Goal: Task Accomplishment & Management: Complete application form

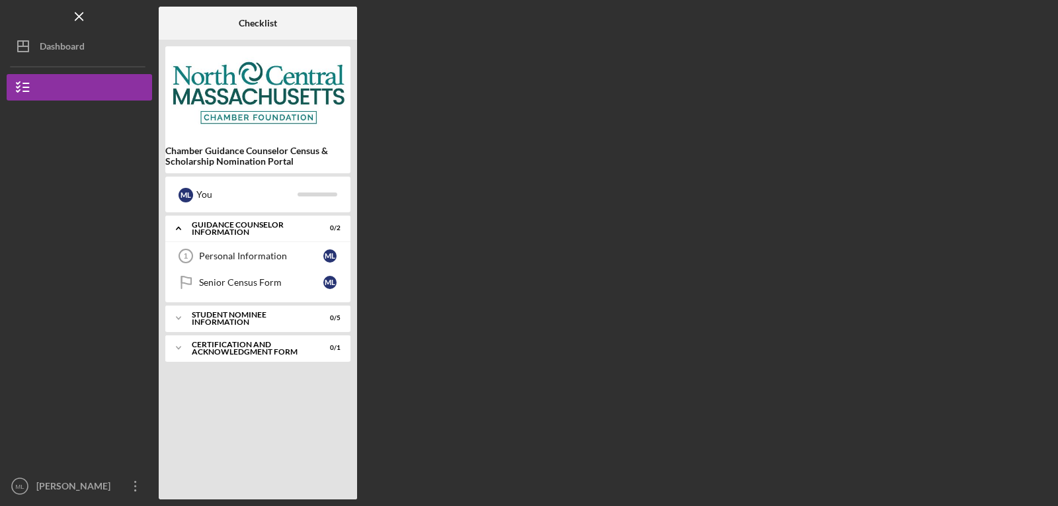
click at [556, 251] on div "Checklist Chamber Guidance Counselor Census & Scholarship Nomination Portal M L…" at bounding box center [605, 253] width 893 height 493
click at [241, 263] on link "Personal Information 1 Personal Information M L" at bounding box center [258, 256] width 172 height 26
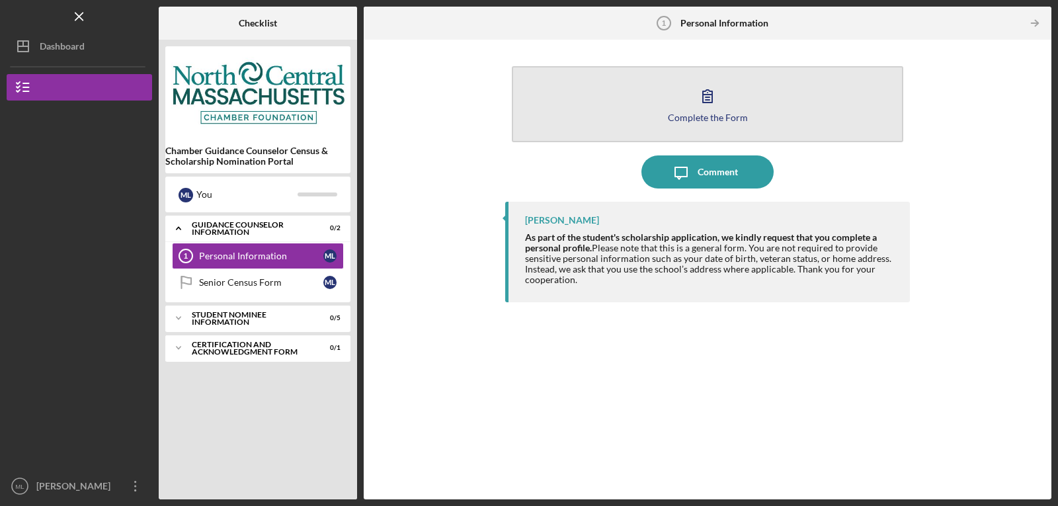
click at [767, 104] on button "Complete the Form Form" at bounding box center [708, 104] width 392 height 76
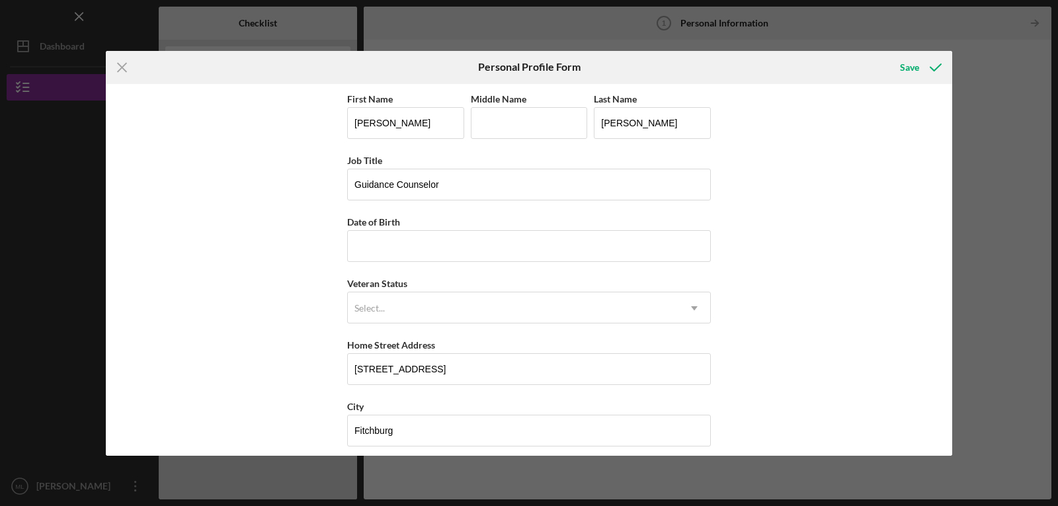
click at [5, 319] on div "Icon/Menu Close Personal Profile Form Save First Name [PERSON_NAME] Middle Name…" at bounding box center [529, 253] width 1058 height 506
click at [917, 75] on div "Save" at bounding box center [909, 67] width 19 height 26
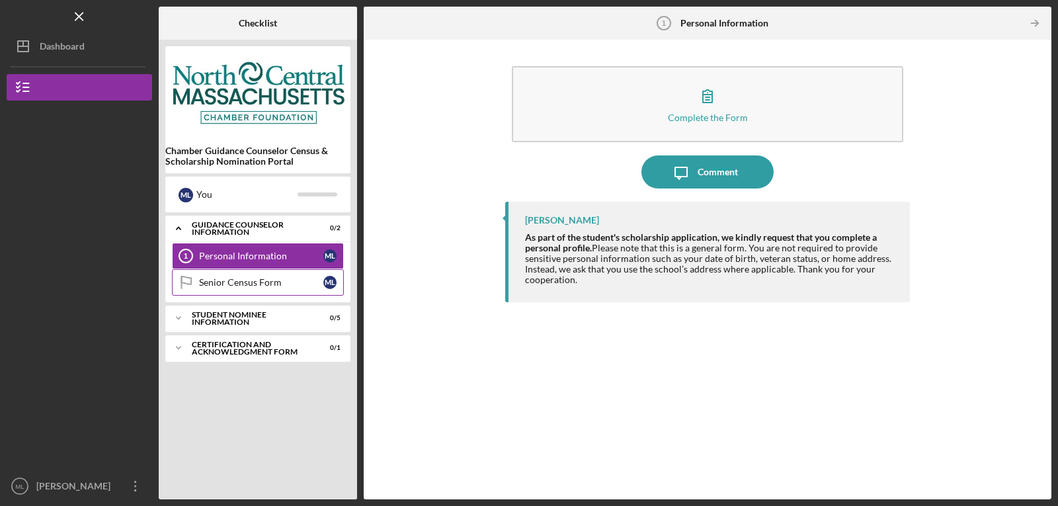
click at [244, 279] on div "Senior Census Form" at bounding box center [261, 282] width 124 height 11
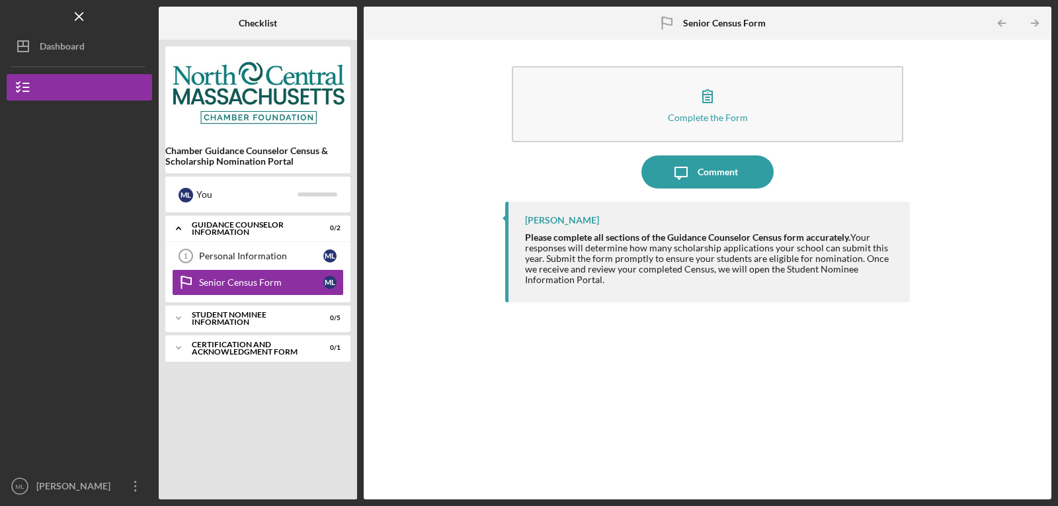
click at [225, 491] on div "Icon/Expander Guidance Counselor Information 0 / 2 Personal Information 1 Perso…" at bounding box center [257, 354] width 185 height 277
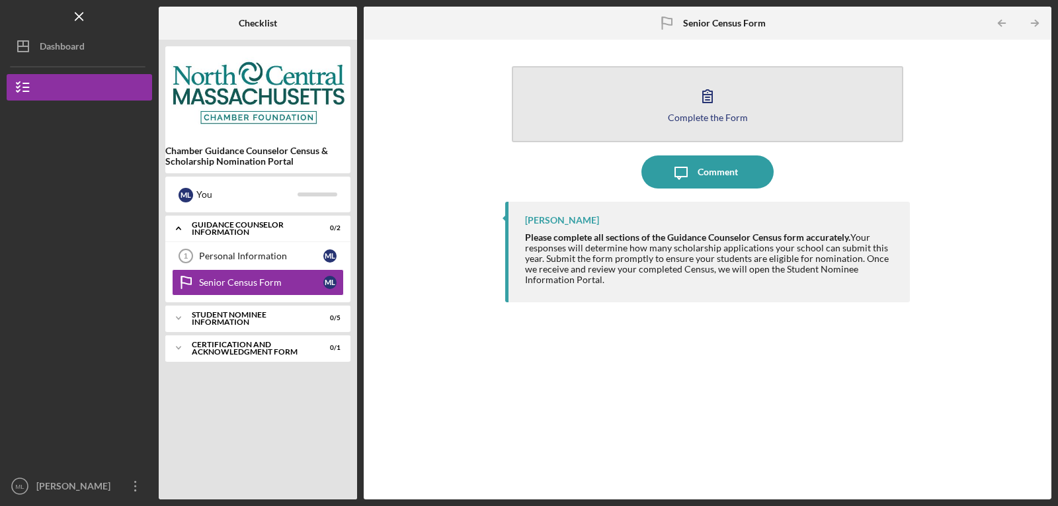
click at [818, 113] on button "Complete the Form Form" at bounding box center [708, 104] width 392 height 76
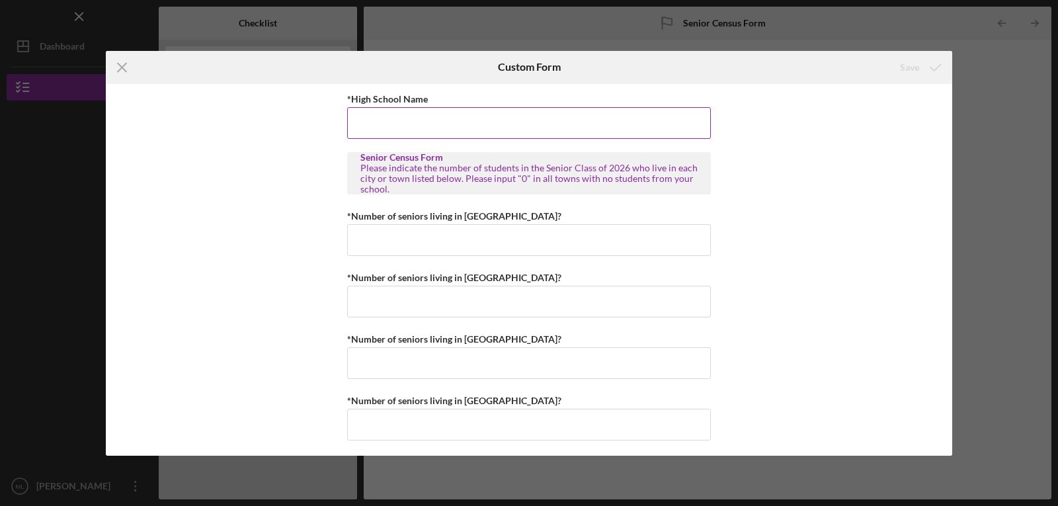
click at [608, 124] on input "*High School Name" at bounding box center [529, 123] width 364 height 32
type input "[GEOGRAPHIC_DATA]"
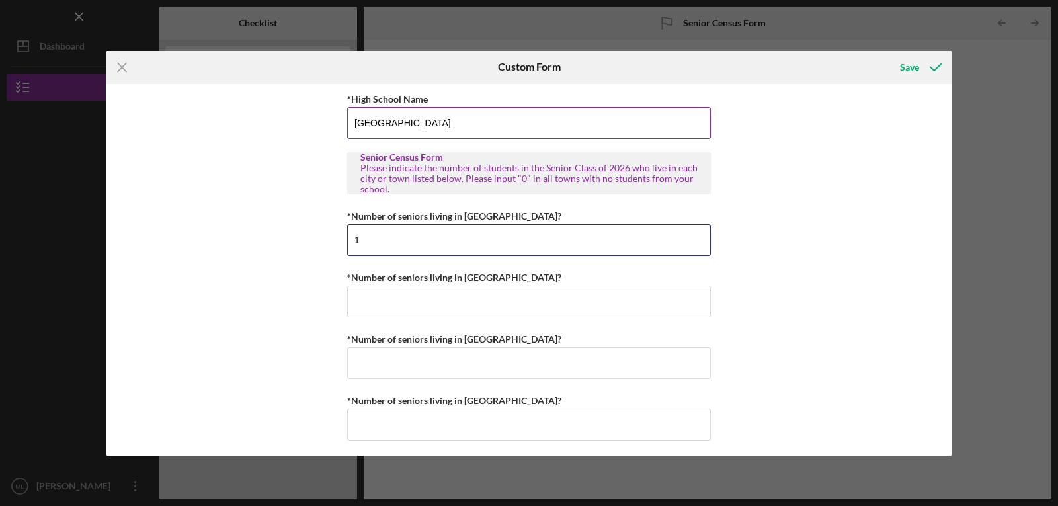
type input "1"
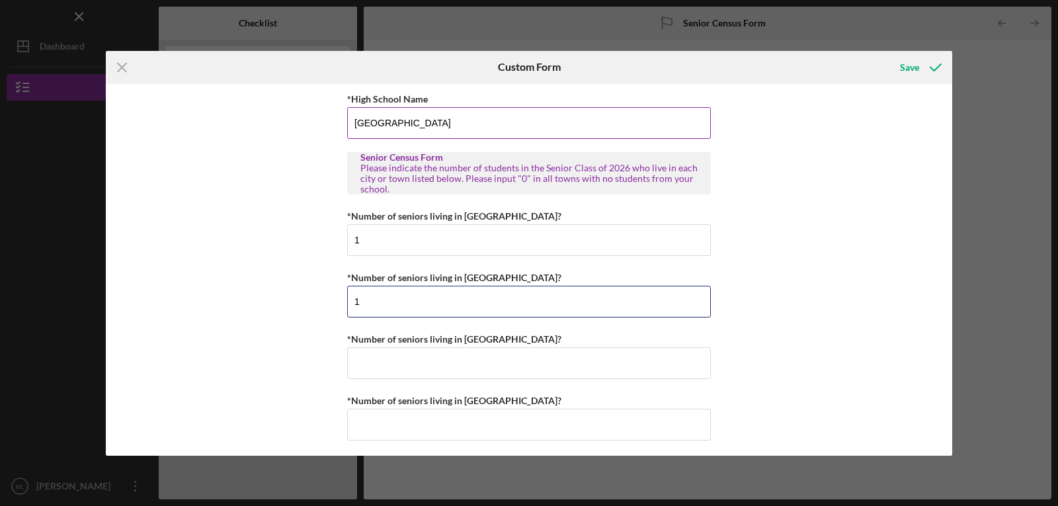
type input "1"
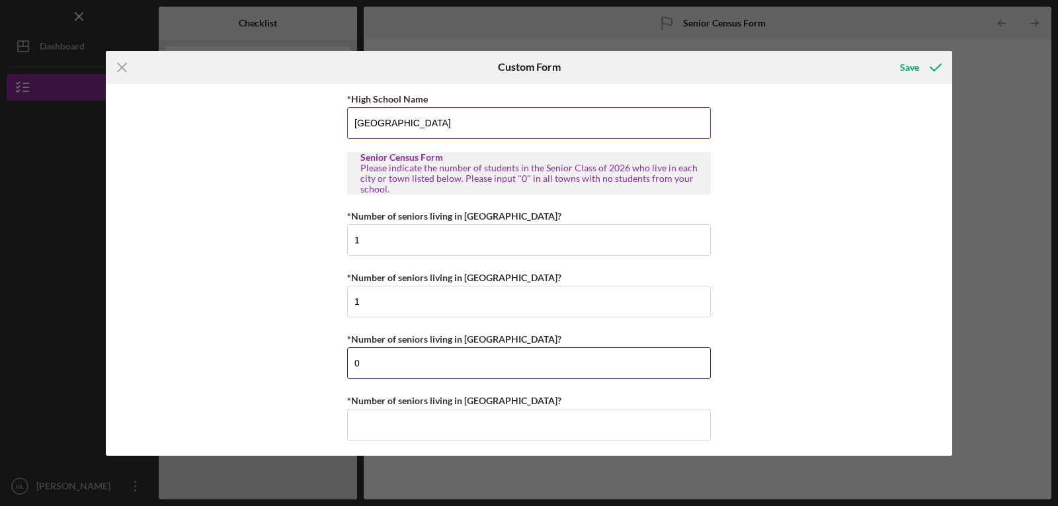
type input "0"
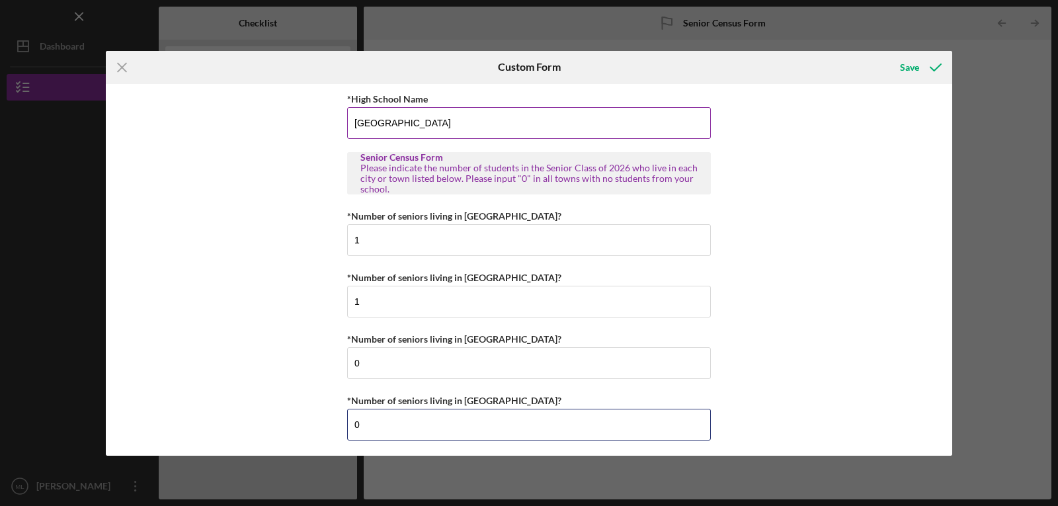
type input "0"
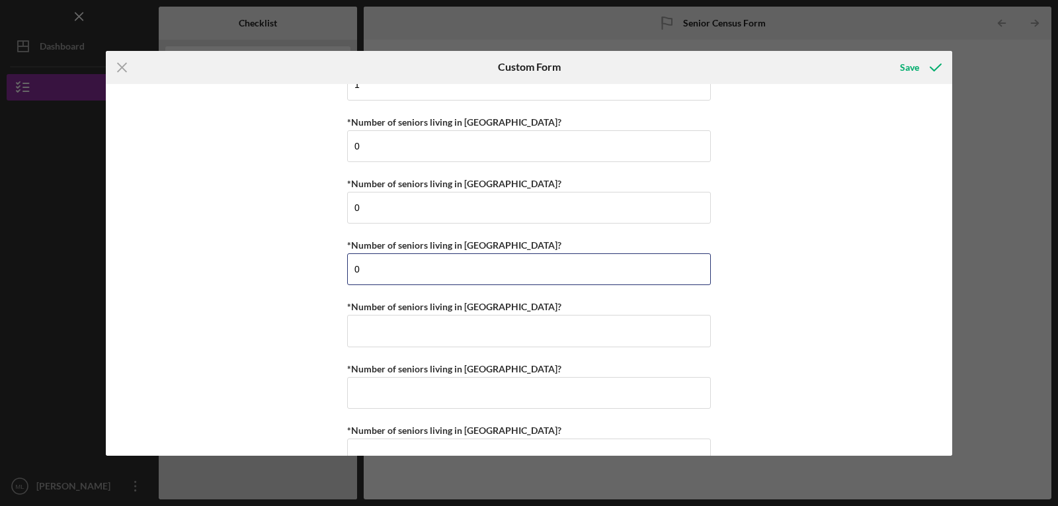
type input "0"
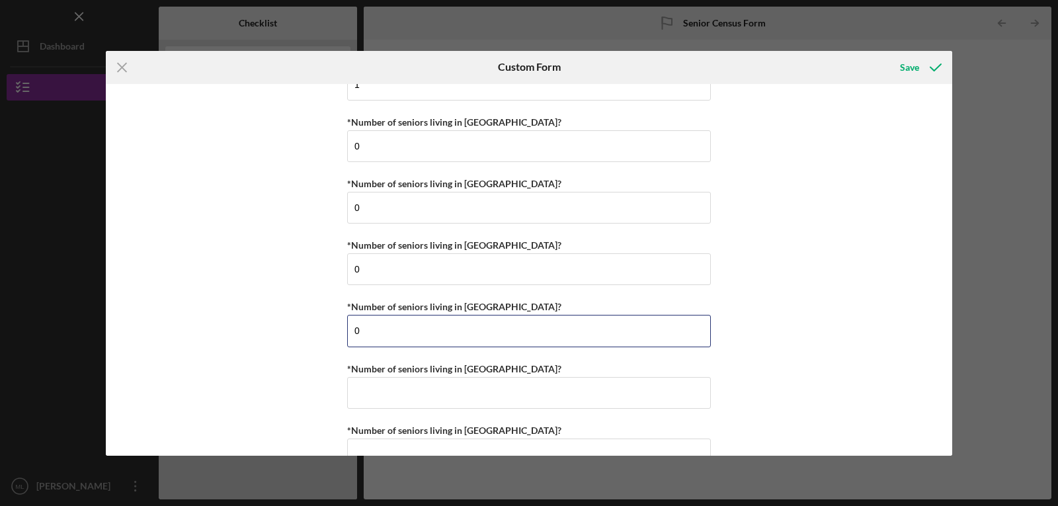
type input "0"
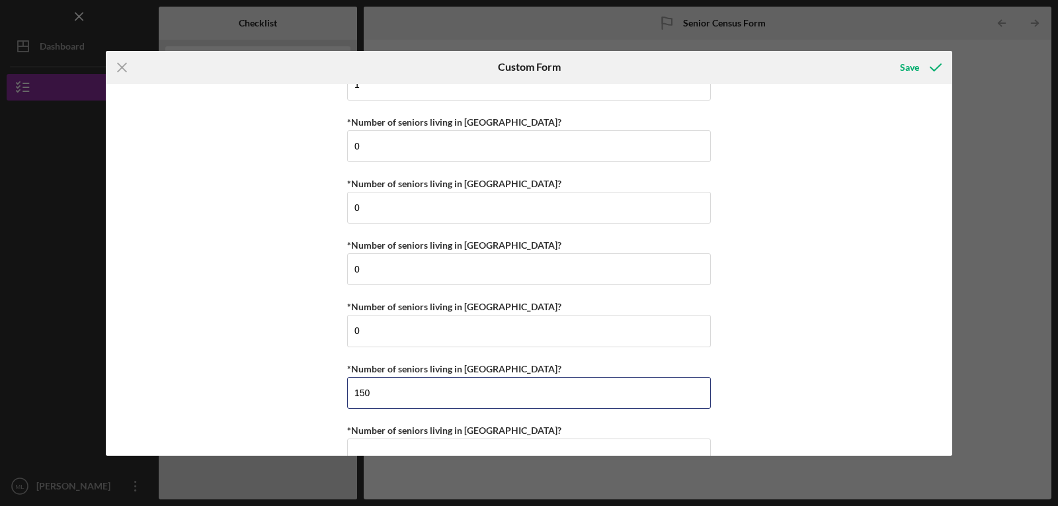
type input "150"
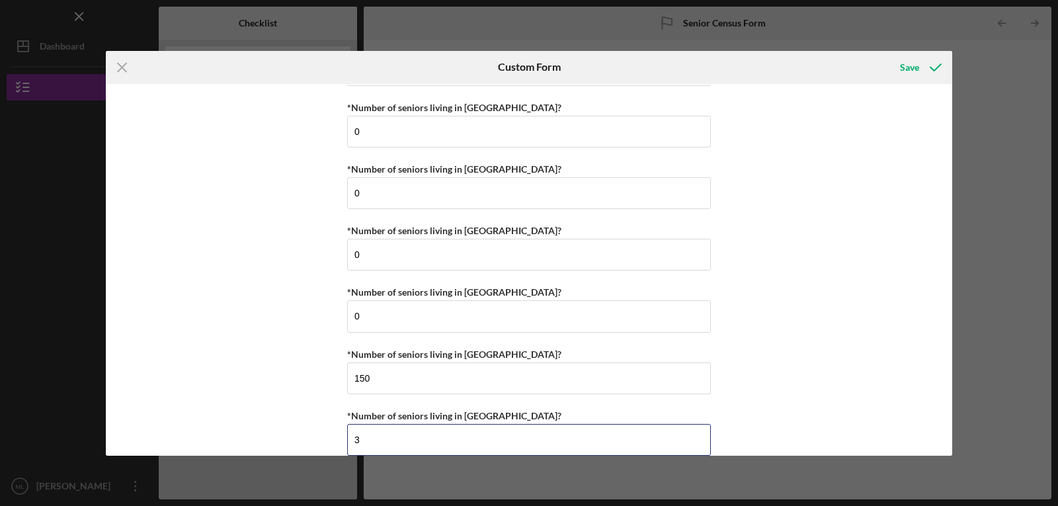
type input "3"
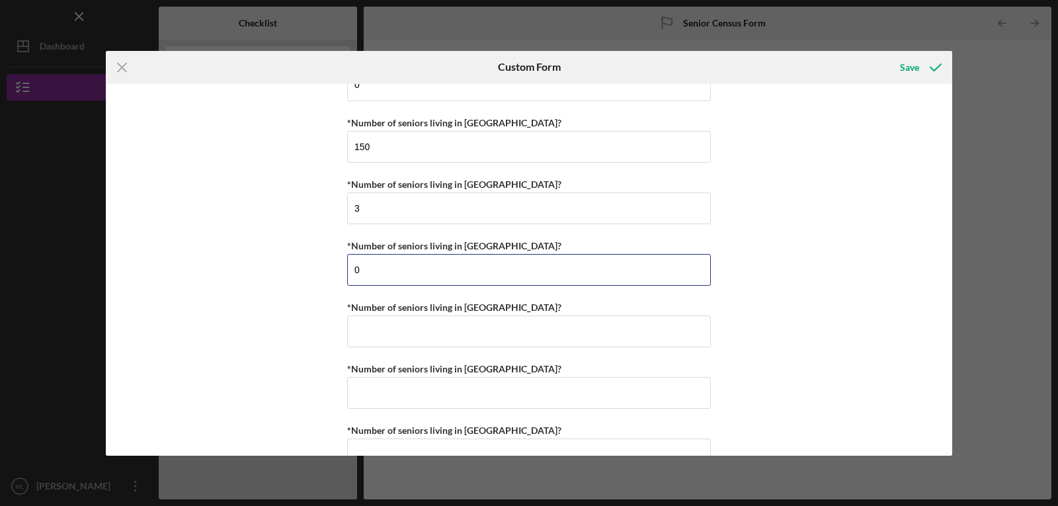
type input "0"
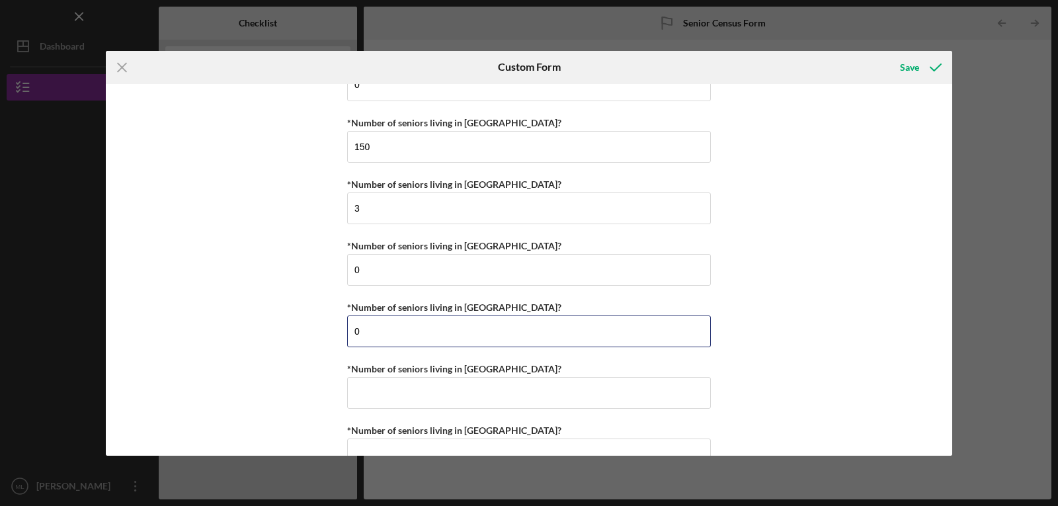
type input "0"
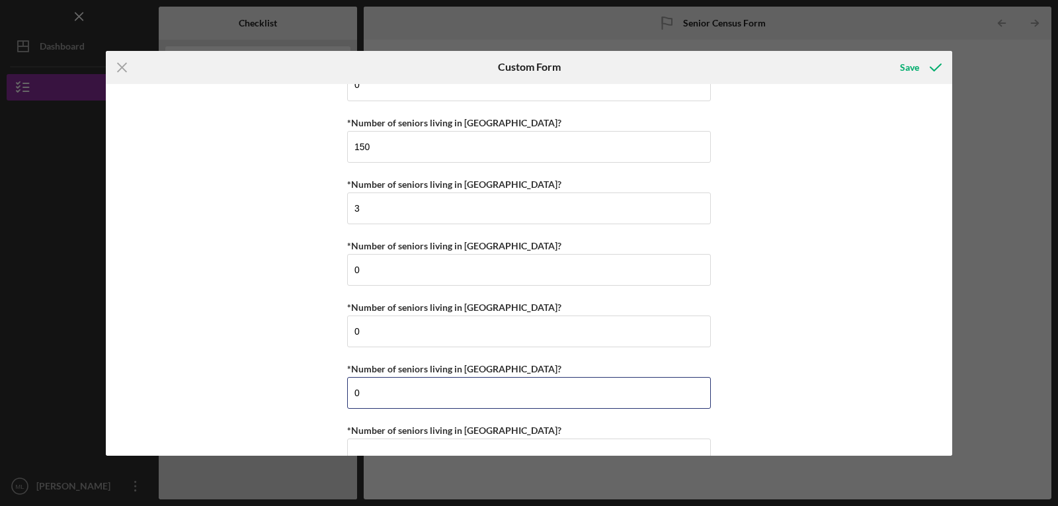
type input "0"
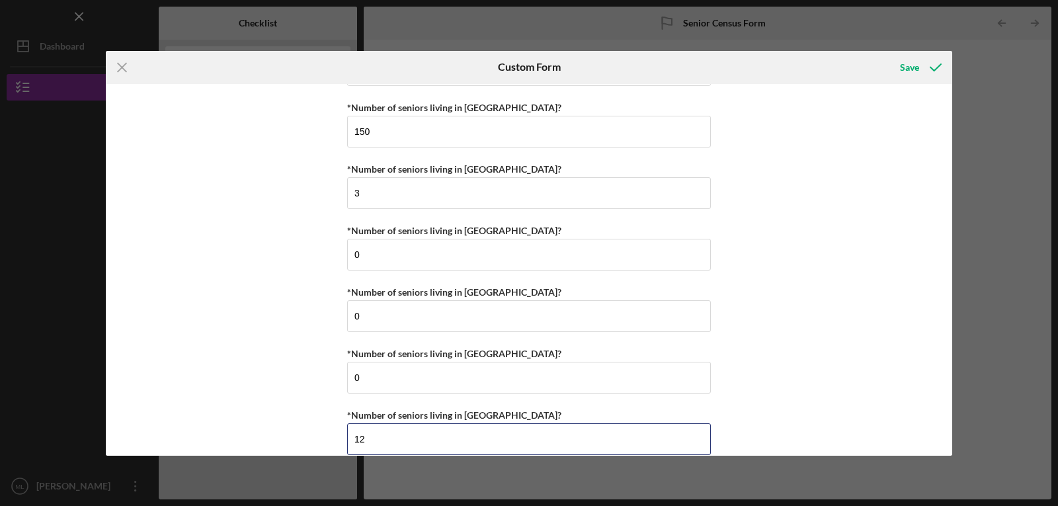
type input "12"
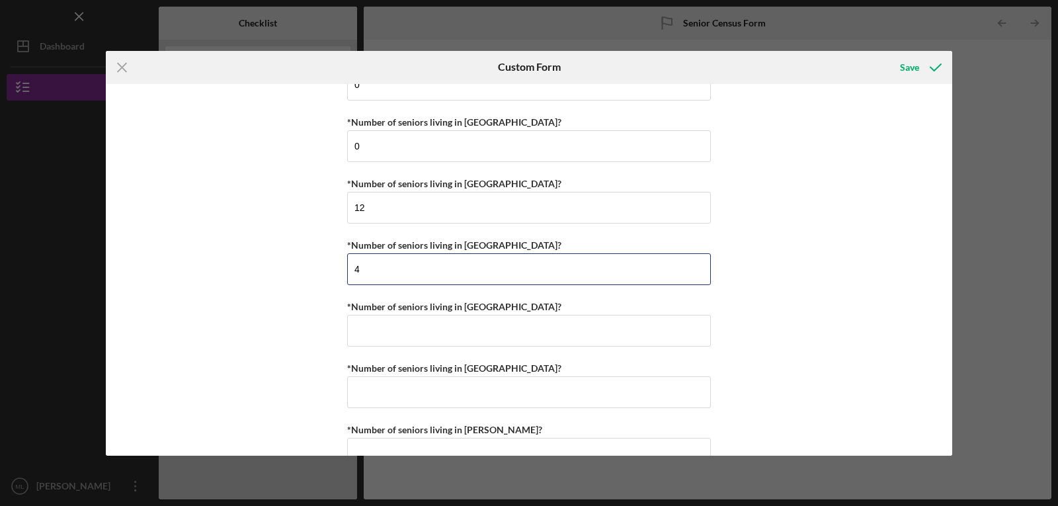
type input "4"
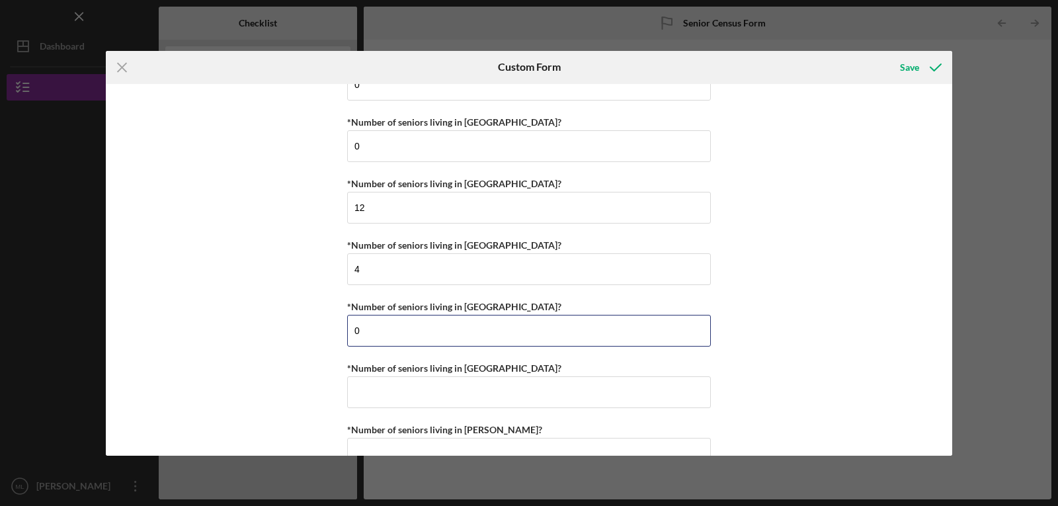
type input "0"
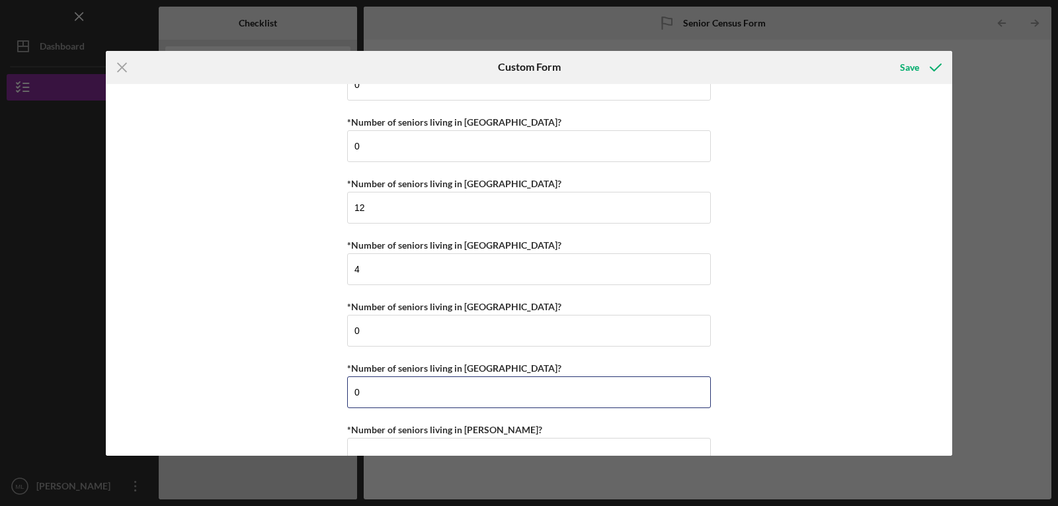
type input "0"
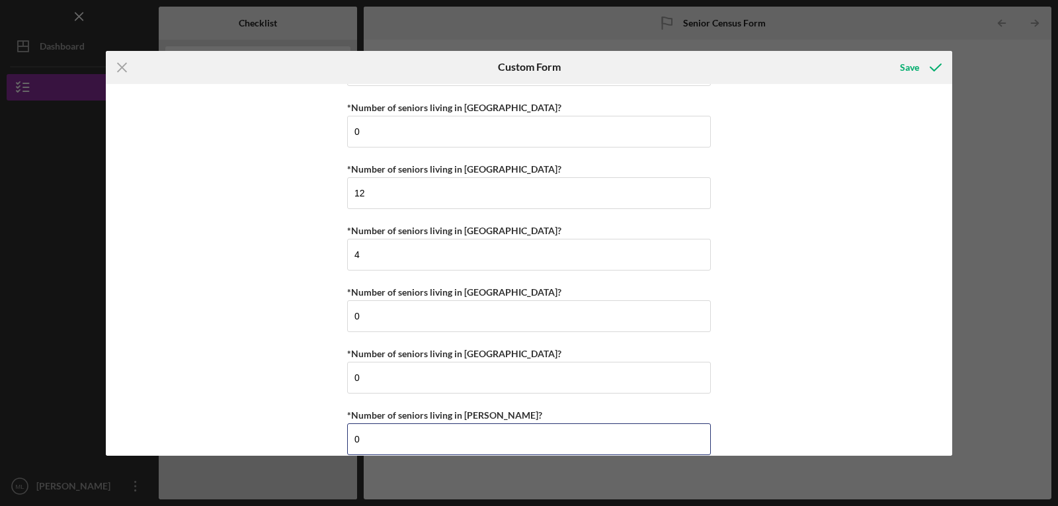
type input "0"
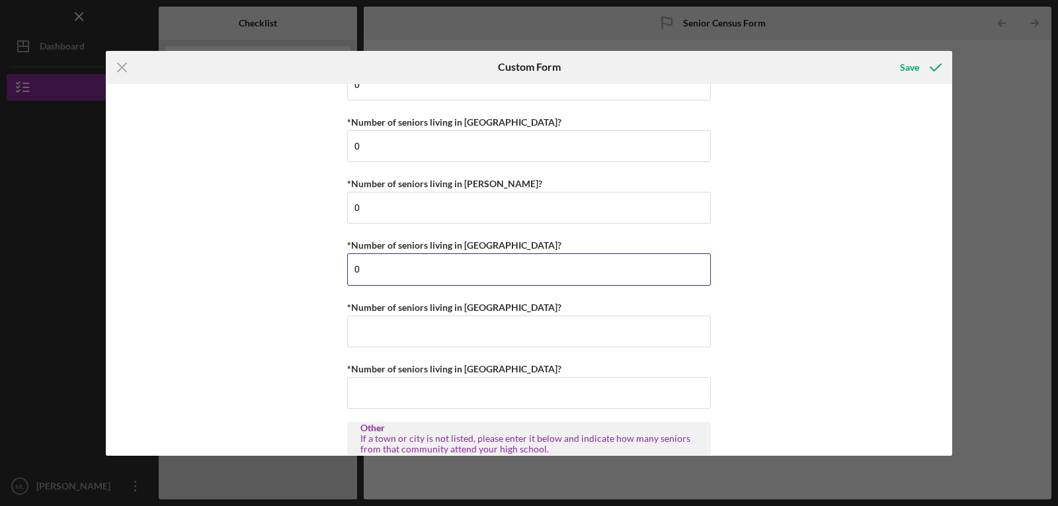
type input "0"
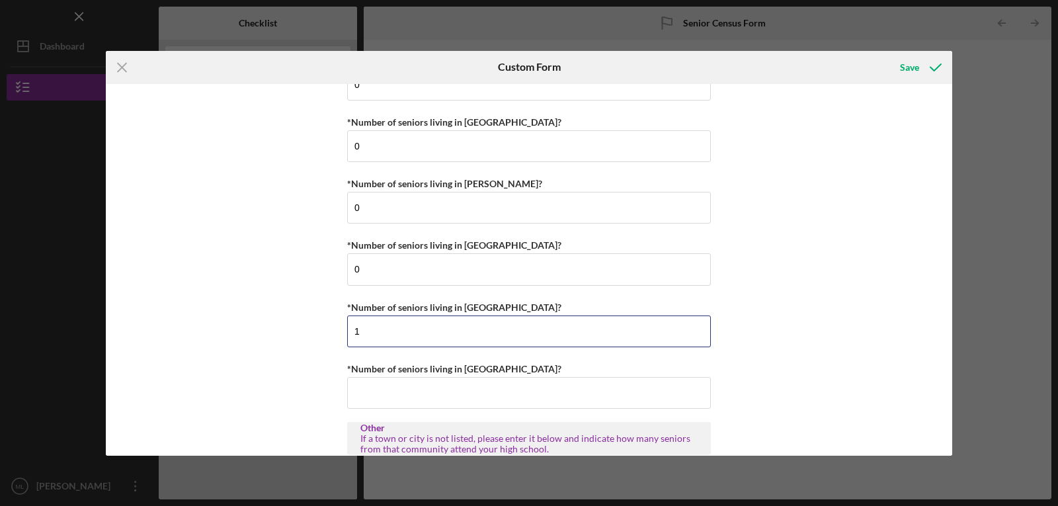
type input "1"
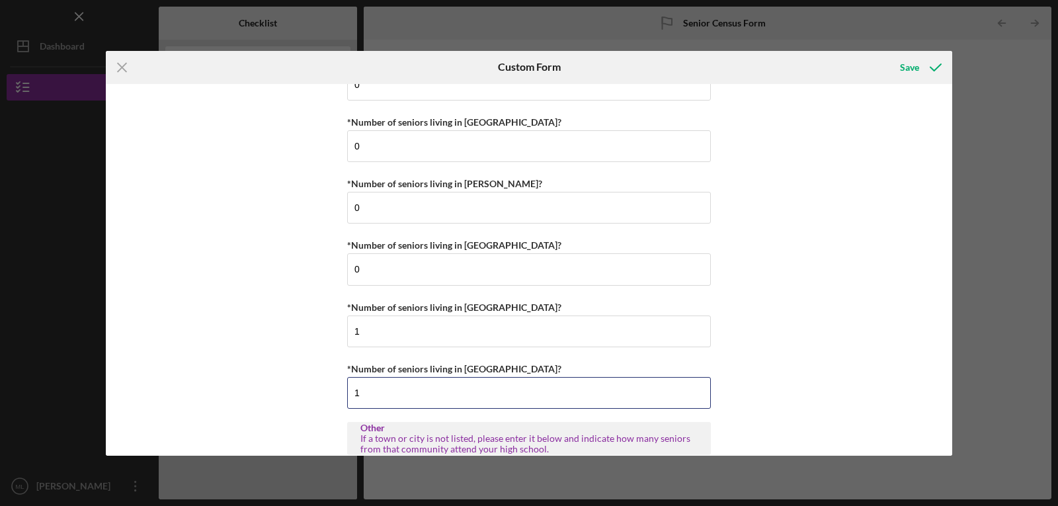
type input "1"
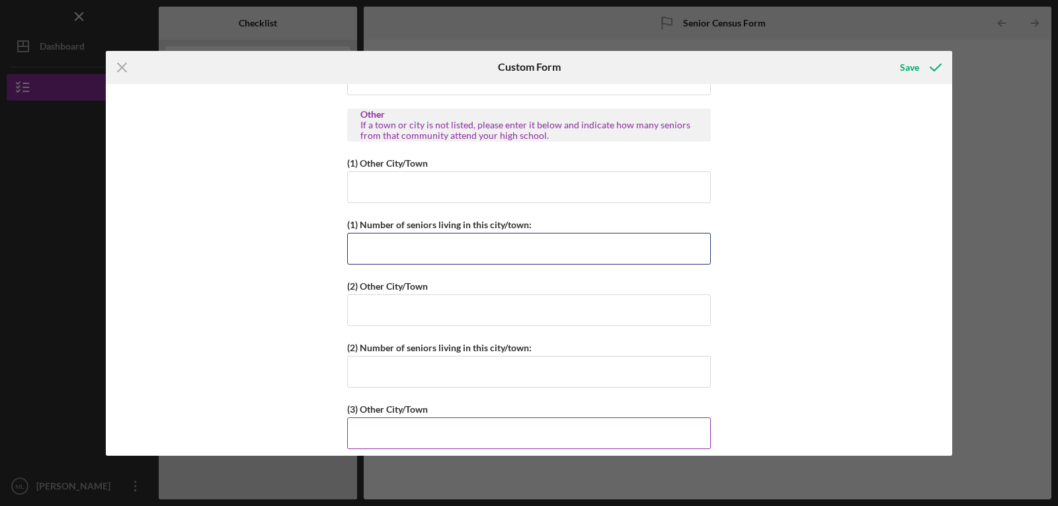
scroll to position [1335, 0]
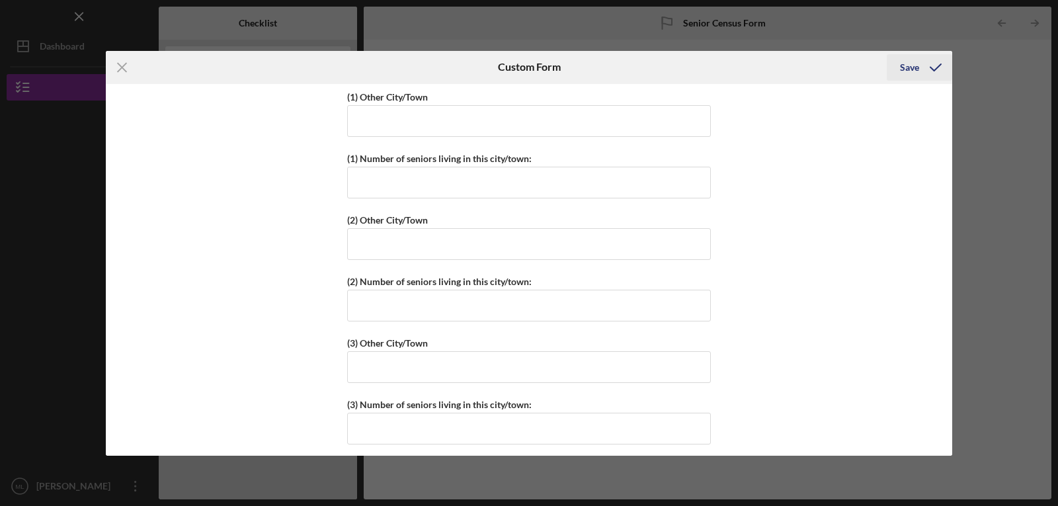
click at [929, 66] on icon "submit" at bounding box center [935, 67] width 33 height 33
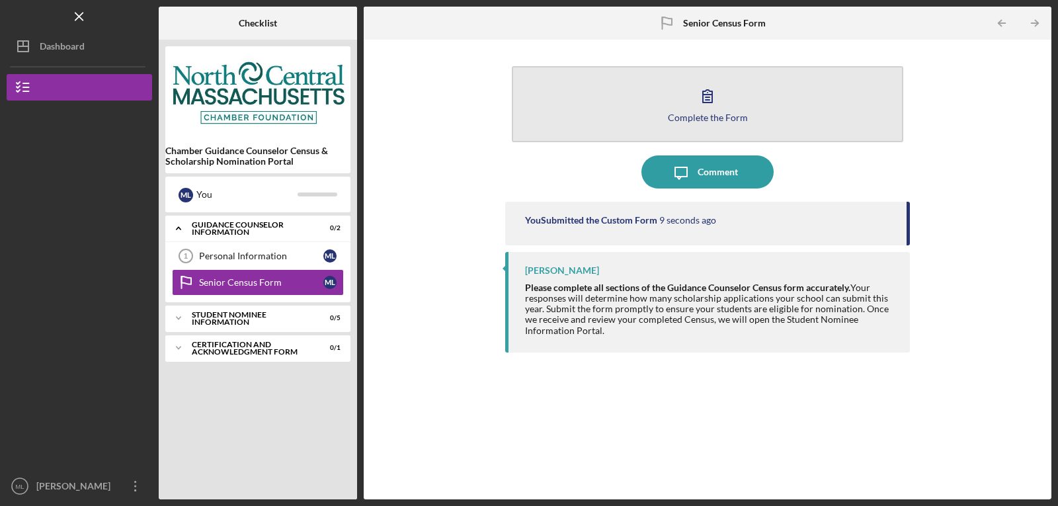
click at [796, 126] on button "Complete the Form Form" at bounding box center [708, 104] width 392 height 76
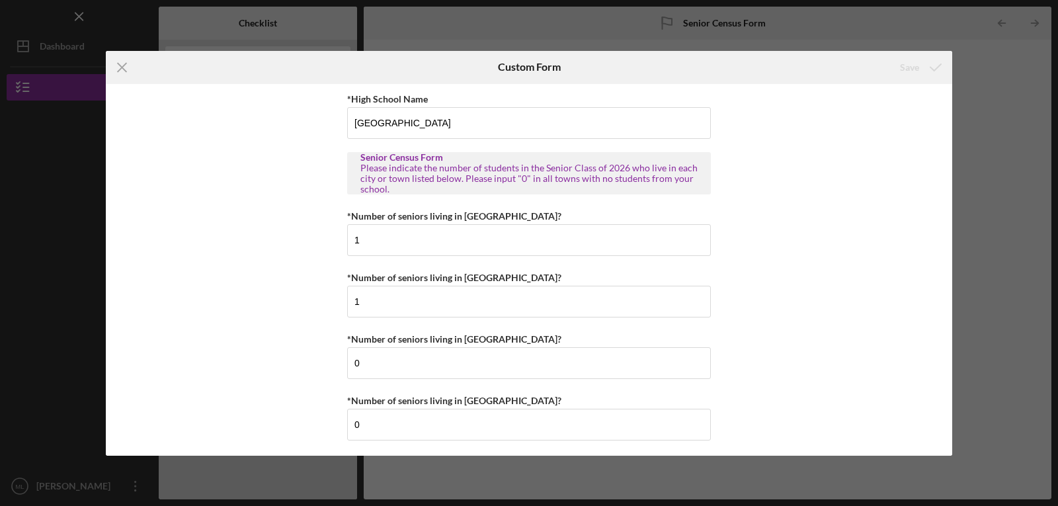
click at [266, 484] on div "Icon/Menu Close Custom Form Save *High School Name [GEOGRAPHIC_DATA] Senior Cen…" at bounding box center [529, 253] width 1058 height 506
click at [121, 69] on line at bounding box center [122, 67] width 9 height 9
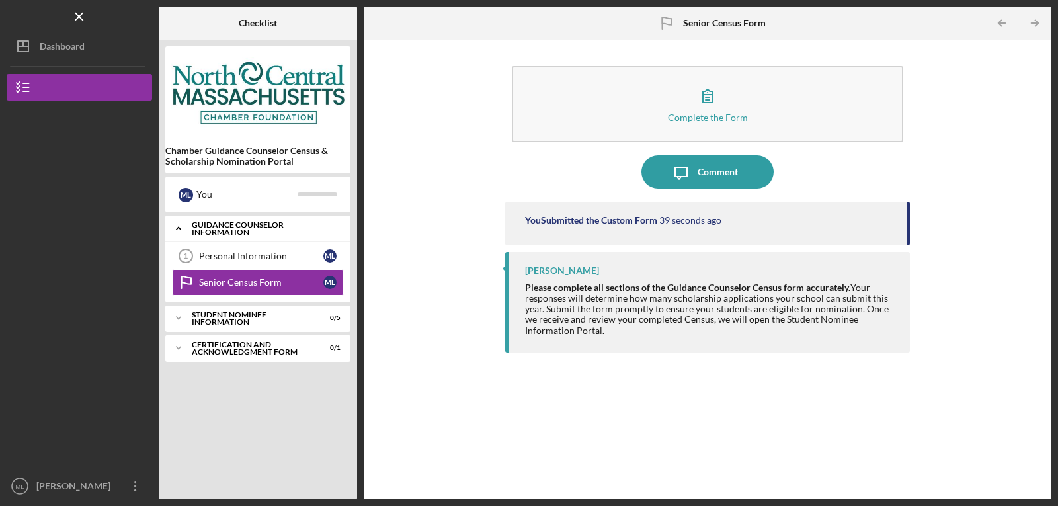
click at [198, 224] on div "Guidance Counselor Information" at bounding box center [263, 228] width 142 height 15
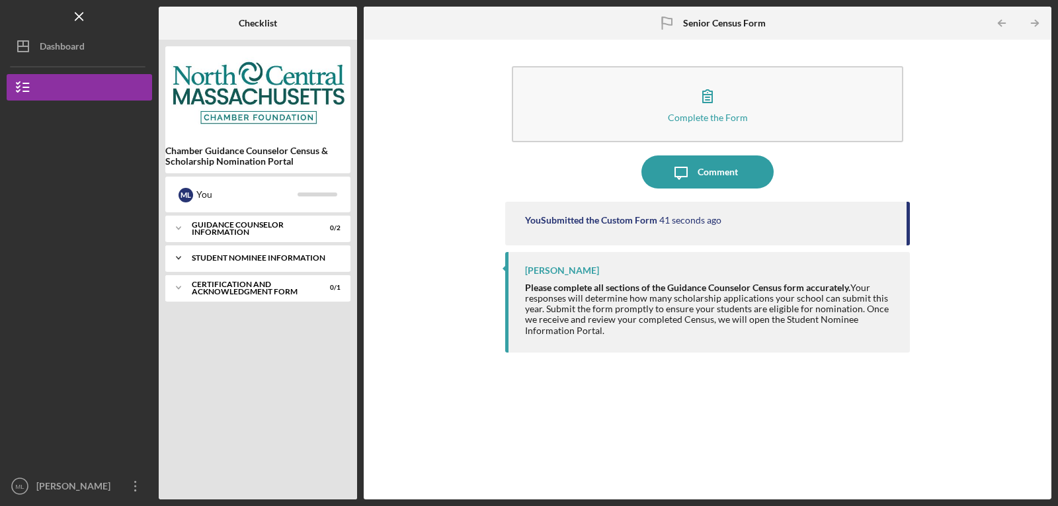
click at [216, 257] on div "Student Nominee Information" at bounding box center [263, 258] width 142 height 8
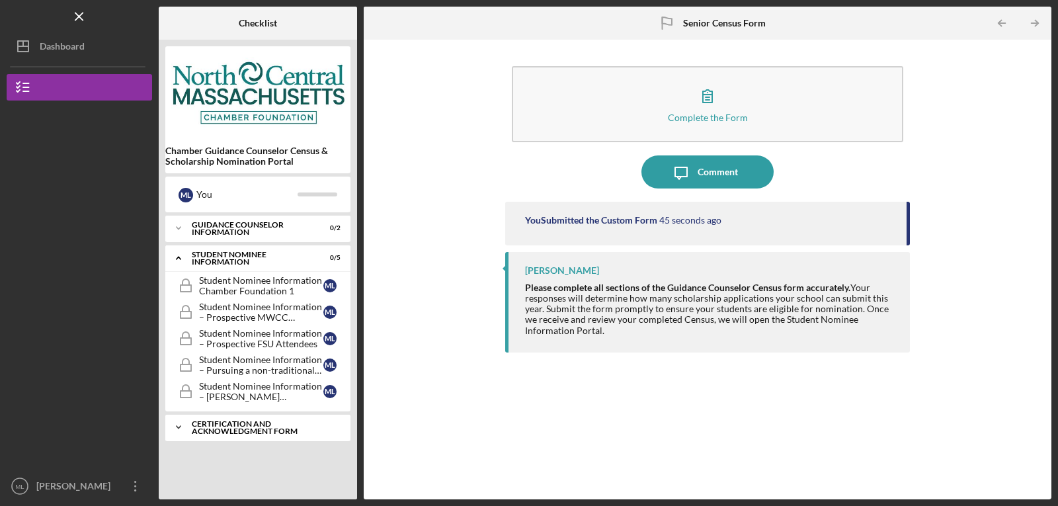
click at [255, 430] on div "Certification and Acknowledgment Form" at bounding box center [263, 427] width 142 height 15
click at [226, 479] on div "Icon/Expander Guidance Counselor Information 0 / 2 Icon/Expander Student Nomine…" at bounding box center [257, 354] width 185 height 277
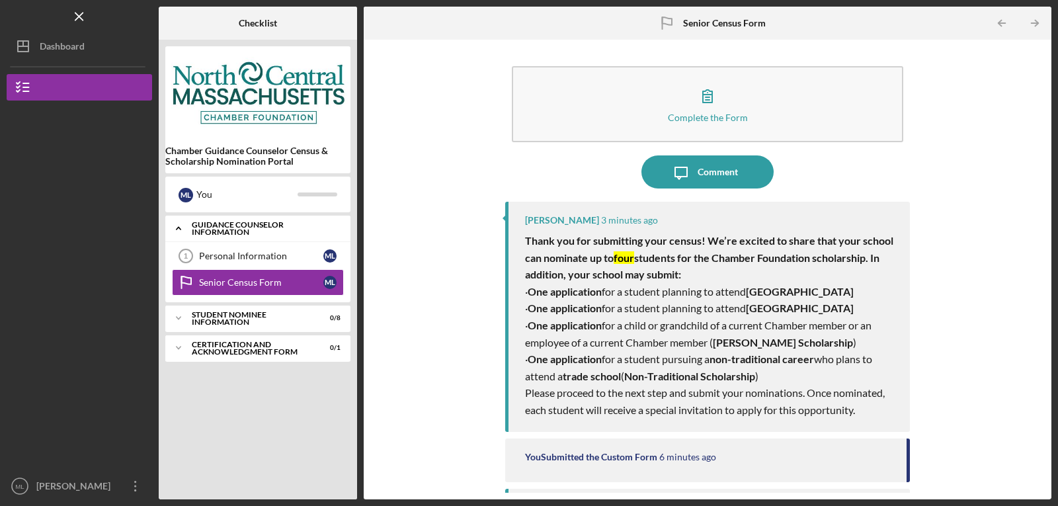
click at [185, 232] on icon "Icon/Expander" at bounding box center [178, 228] width 26 height 26
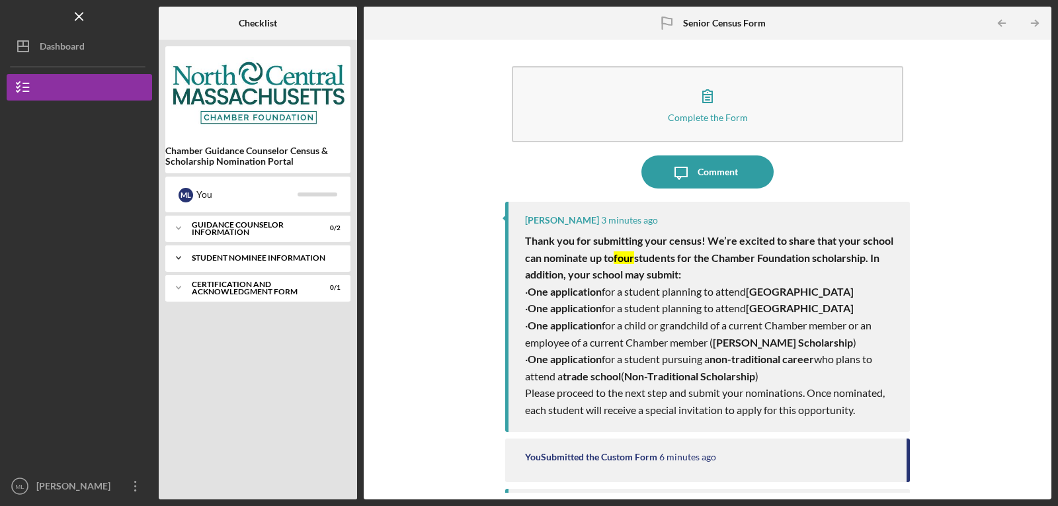
click at [189, 259] on icon "Icon/Expander" at bounding box center [178, 258] width 26 height 26
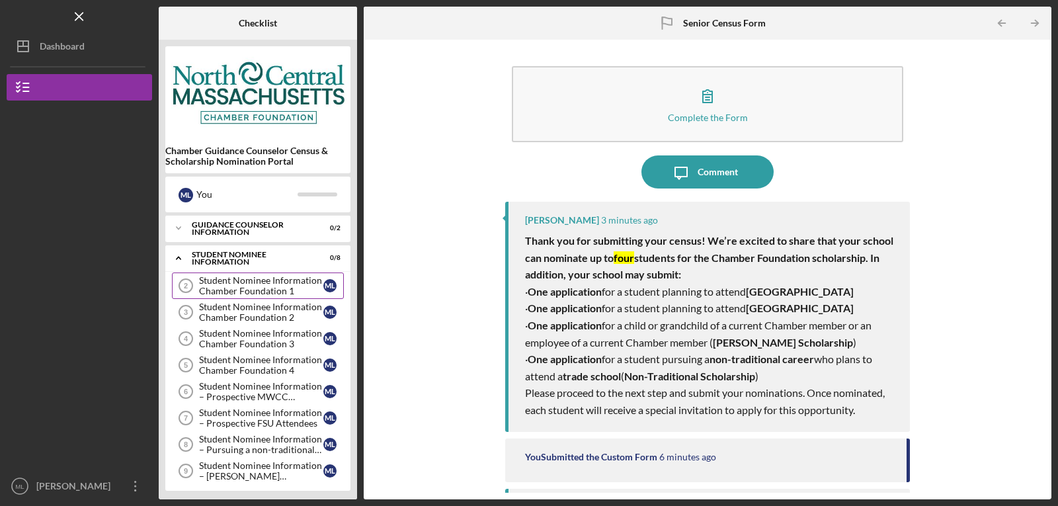
click at [242, 284] on div "Student Nominee Information Chamber Foundation 1" at bounding box center [261, 285] width 124 height 21
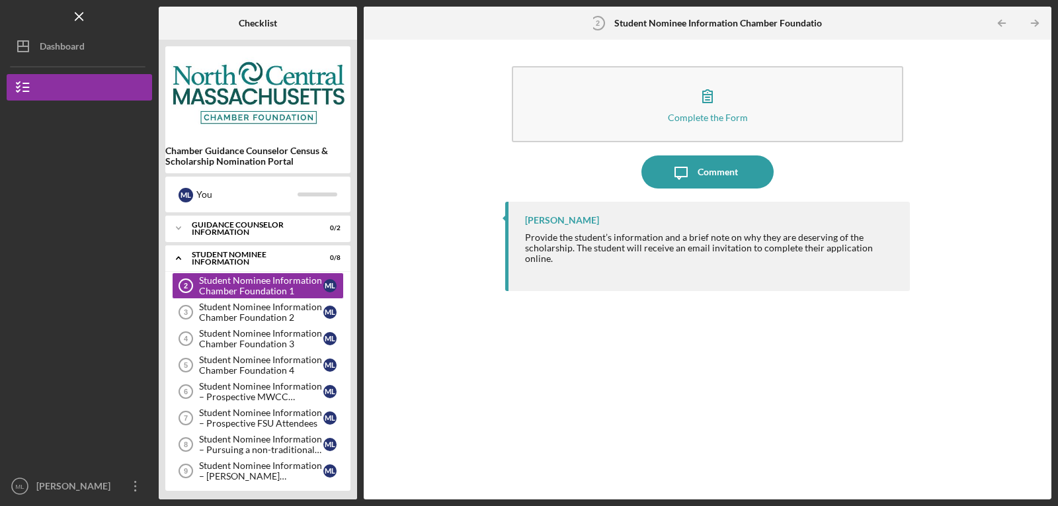
click at [471, 67] on div "Complete the Form Form Icon/Message Comment Bea Lee Provide the student’s infor…" at bounding box center [707, 269] width 675 height 446
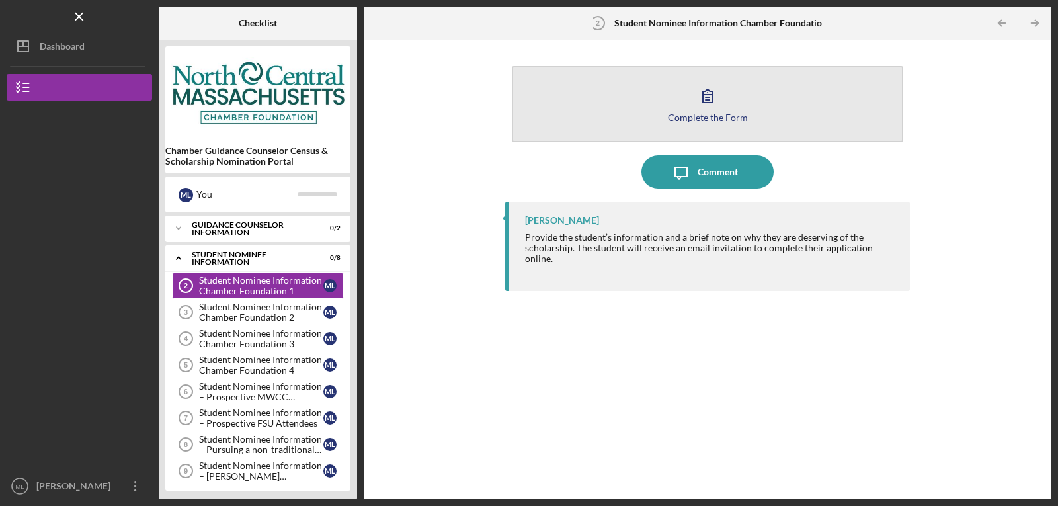
click at [674, 110] on button "Complete the Form Form" at bounding box center [708, 104] width 392 height 76
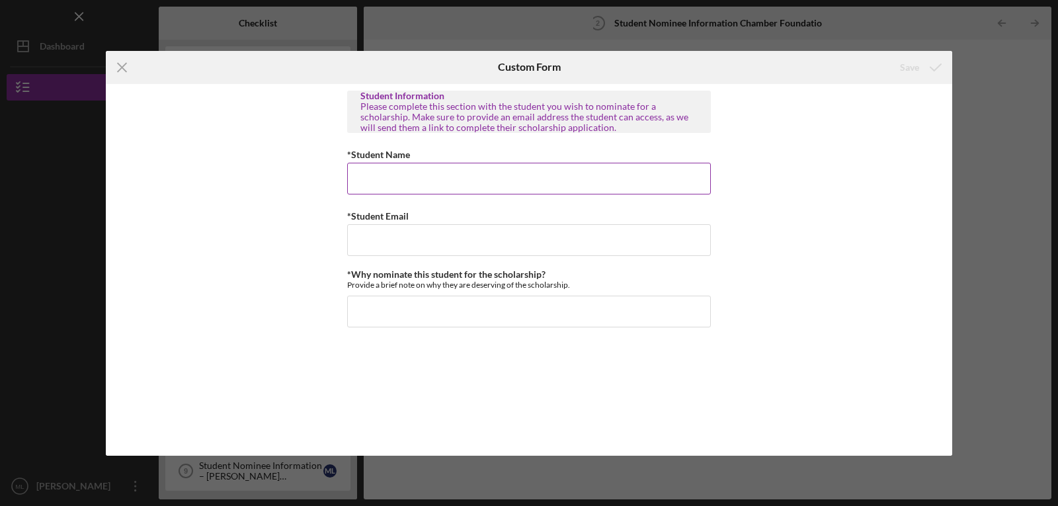
click at [499, 187] on input "*Student Name" at bounding box center [529, 179] width 364 height 32
type input "Student 1"
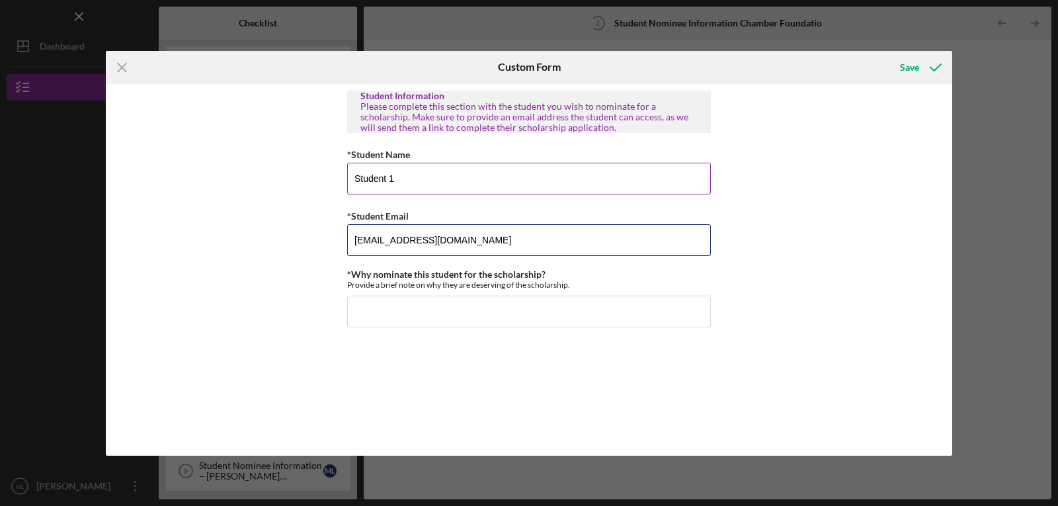
type input "student1@gmail.com"
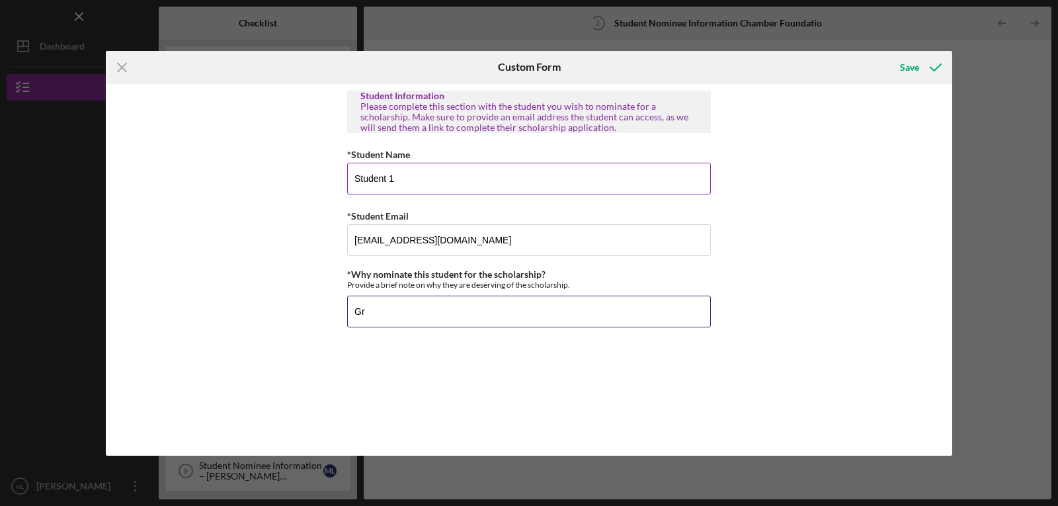
type input "G"
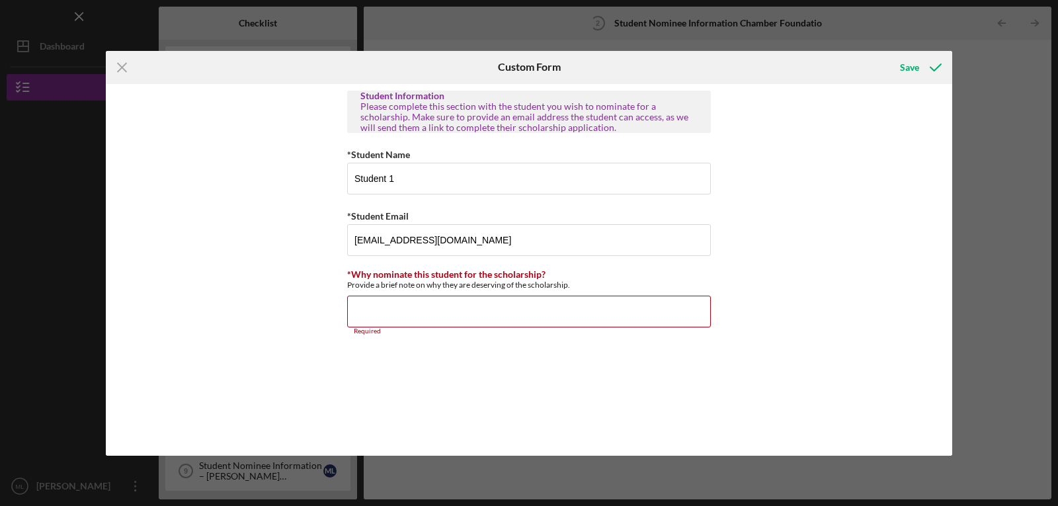
paste input "The student nominee is a dedicated senior with strong academic performance and …"
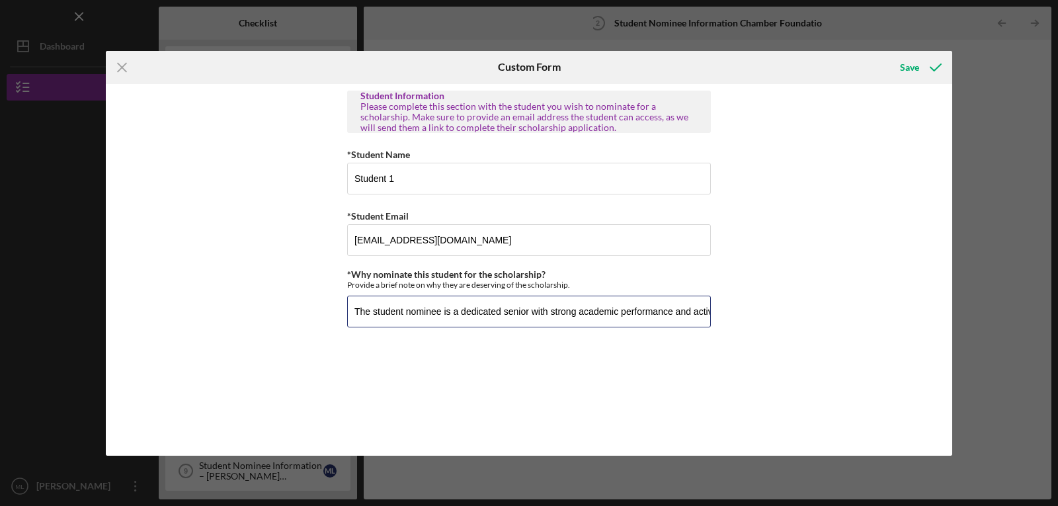
scroll to position [0, 905]
type input "The student nominee is a dedicated senior with strong academic performance and …"
drag, startPoint x: 194, startPoint y: 267, endPoint x: 204, endPoint y: 267, distance: 9.3
click at [195, 267] on div "Student Information Please complete this section with the student you wish to n…" at bounding box center [529, 270] width 847 height 372
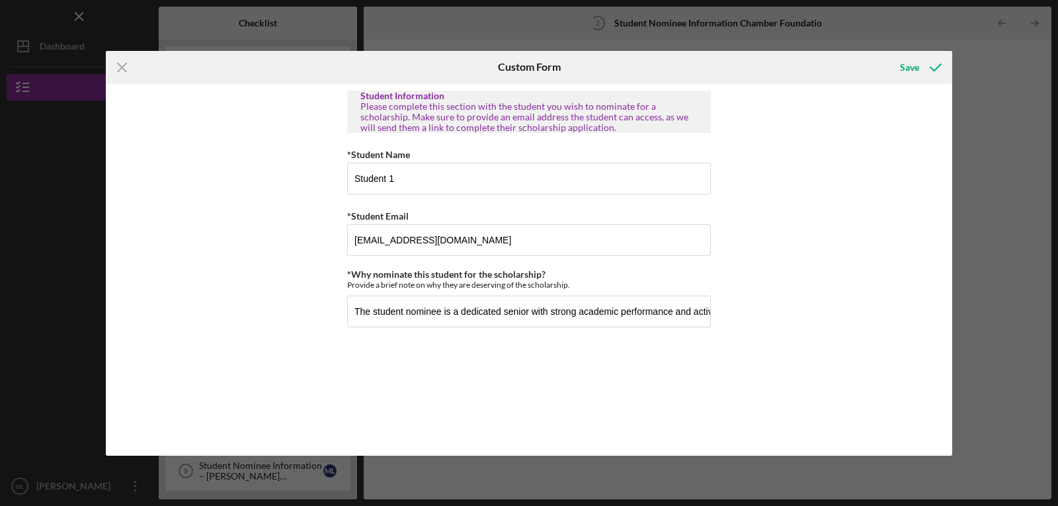
click at [247, 218] on div "Student Information Please complete this section with the student you wish to n…" at bounding box center [529, 270] width 847 height 372
click at [925, 67] on icon "submit" at bounding box center [935, 67] width 33 height 33
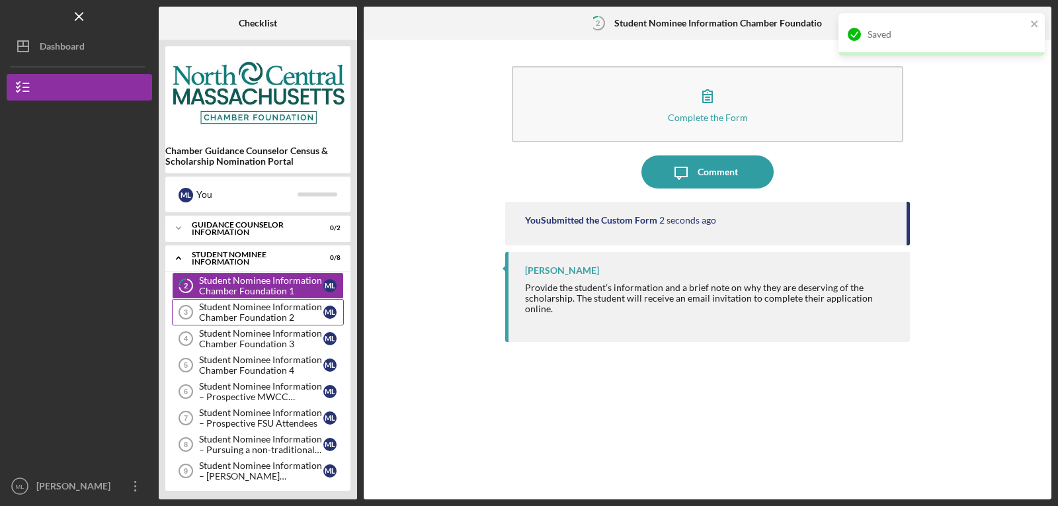
click at [277, 320] on div "Student Nominee Information Chamber Foundation 2" at bounding box center [261, 312] width 124 height 21
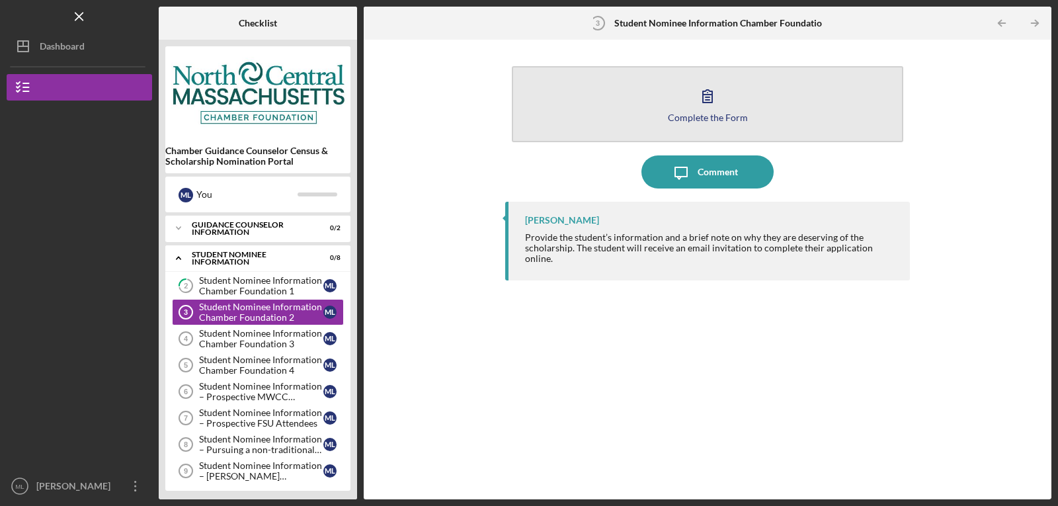
click at [765, 114] on button "Complete the Form Form" at bounding box center [708, 104] width 392 height 76
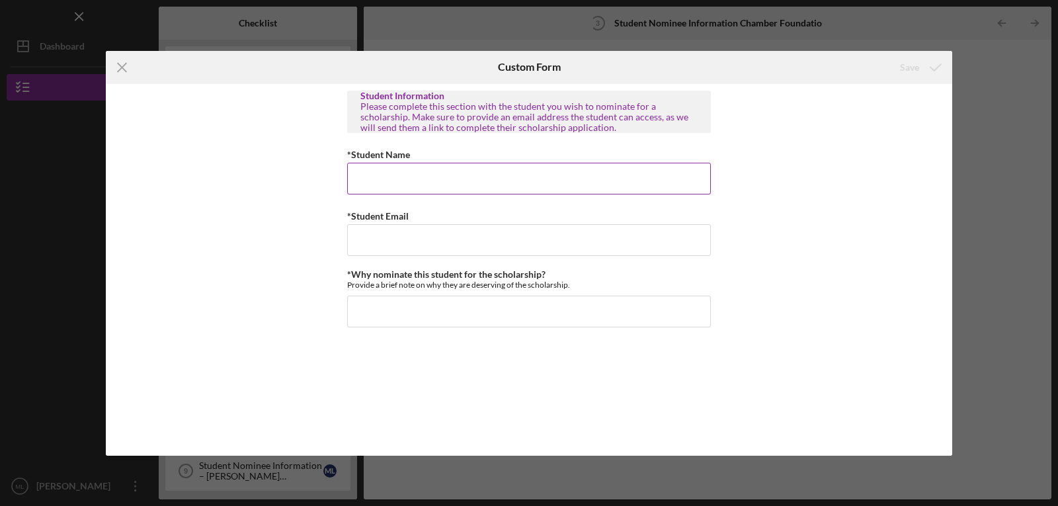
click at [460, 177] on input "*Student Name" at bounding box center [529, 179] width 364 height 32
type input "Student 2"
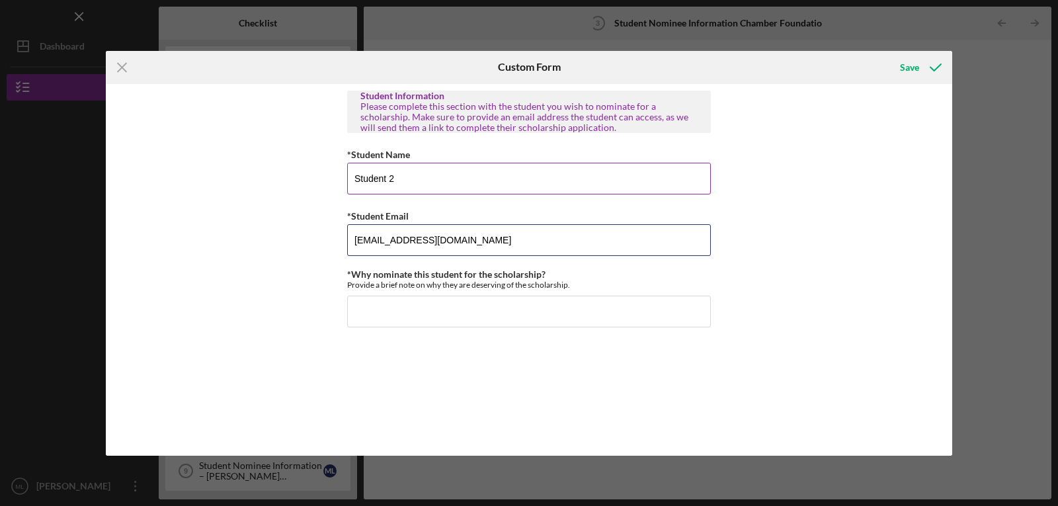
type input "Student2@gmail.com"
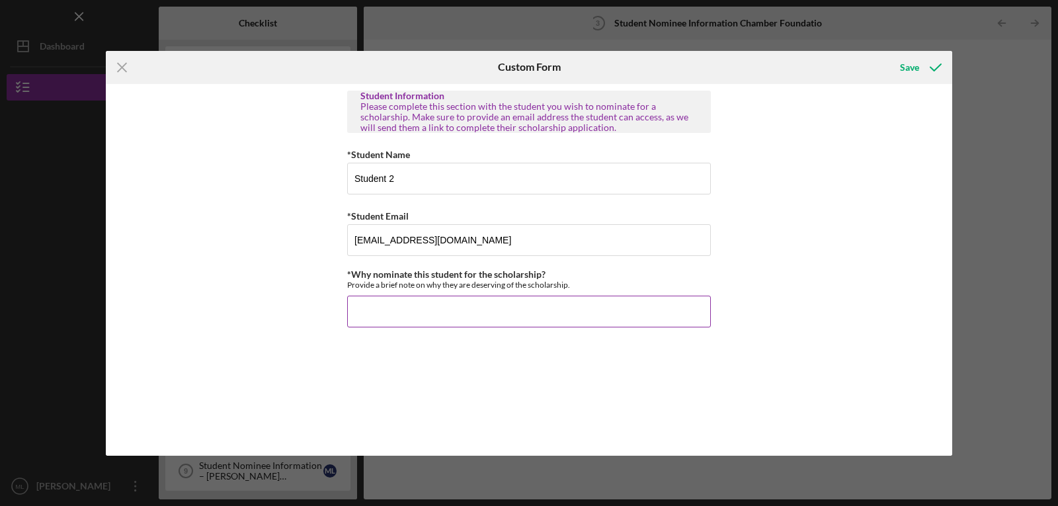
click at [407, 316] on input "*Why nominate this student for the scholarship?" at bounding box center [529, 312] width 364 height 32
click at [422, 308] on input "*Why nominate this student for the scholarship?" at bounding box center [529, 312] width 364 height 32
click at [919, 198] on div "Student Information Please complete this section with the student you wish to n…" at bounding box center [529, 270] width 847 height 372
click at [430, 302] on input "*Why nominate this student for the scholarship?" at bounding box center [529, 312] width 364 height 32
paste input "The student nominee is a dedicated senior with strong academic performance and …"
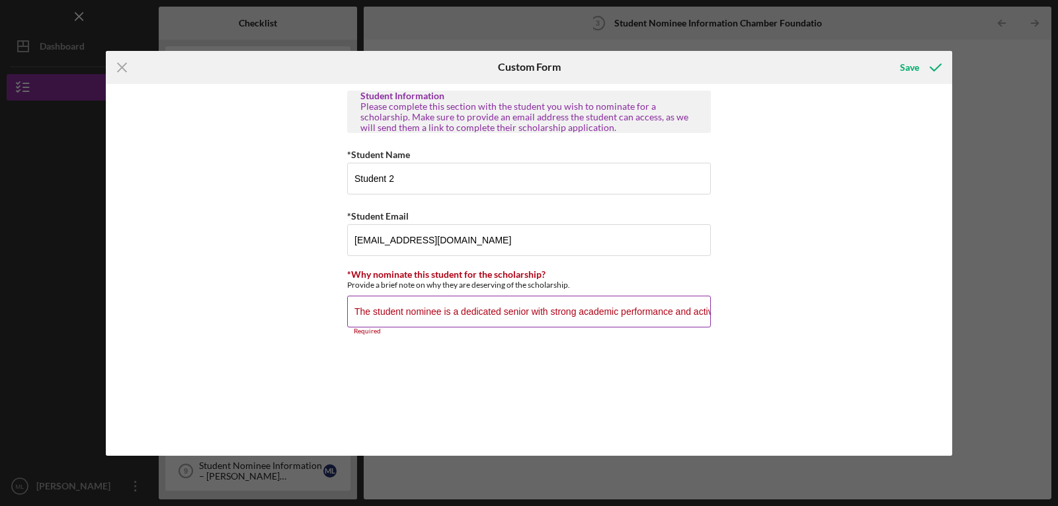
scroll to position [0, 902]
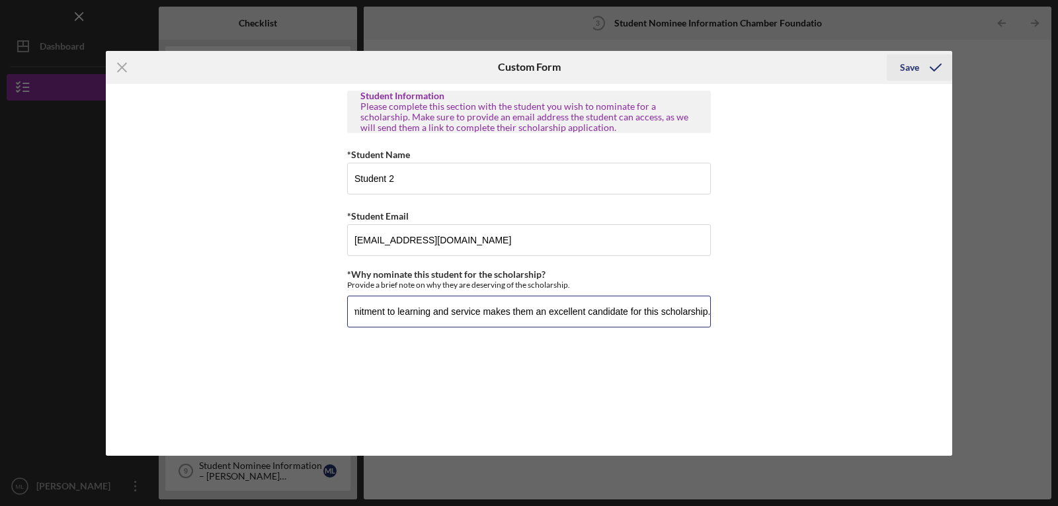
type input "The student nominee is a dedicated senior with strong academic performance and …"
click at [919, 71] on icon "submit" at bounding box center [935, 67] width 33 height 33
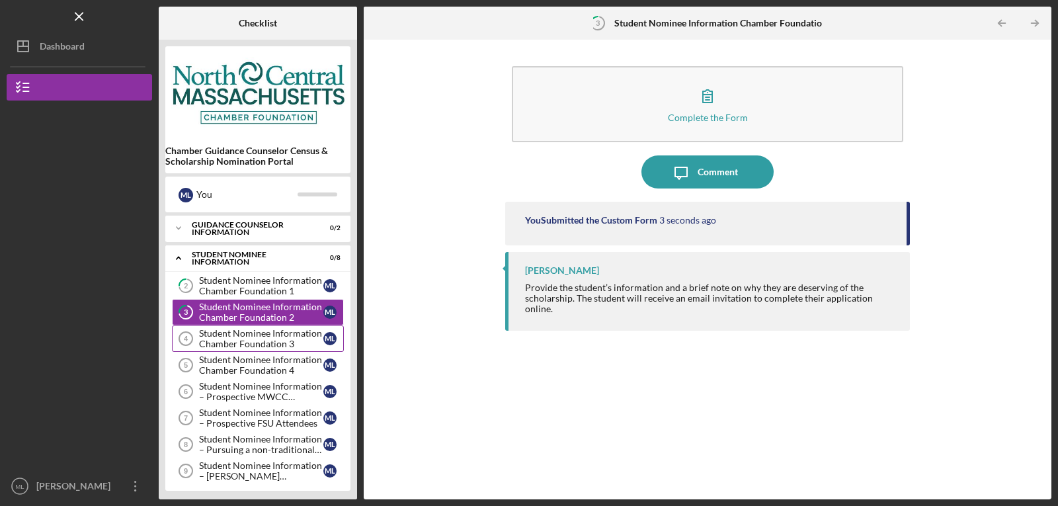
click at [233, 332] on div "Student Nominee Information Chamber Foundation 3" at bounding box center [261, 338] width 124 height 21
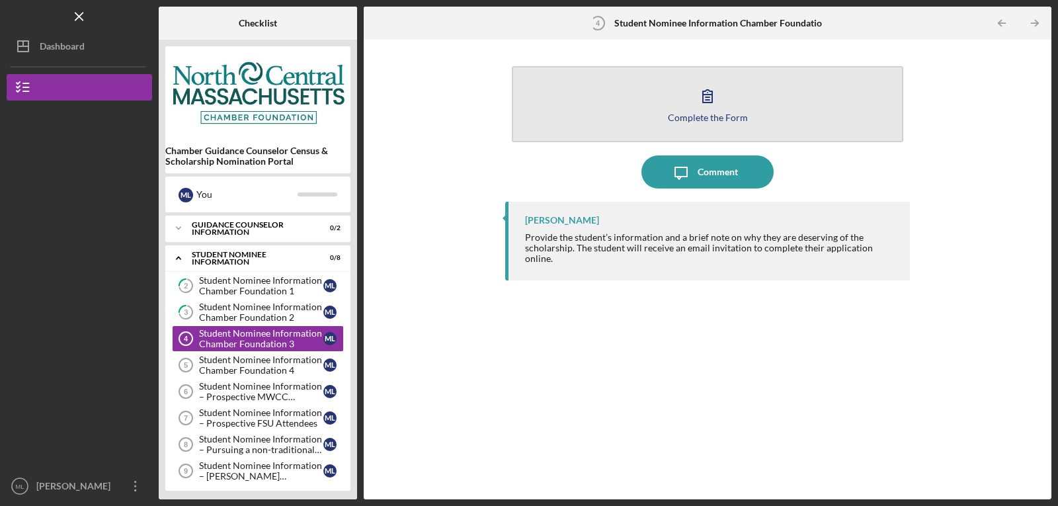
click at [687, 120] on div "Complete the Form" at bounding box center [708, 117] width 80 height 10
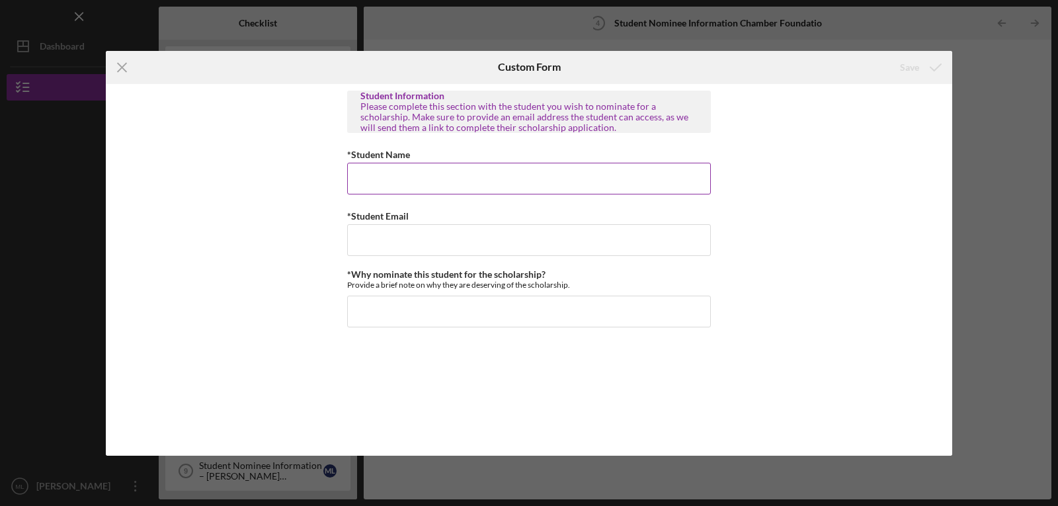
click at [417, 183] on input "*Student Name" at bounding box center [529, 179] width 364 height 32
type input "Student 3"
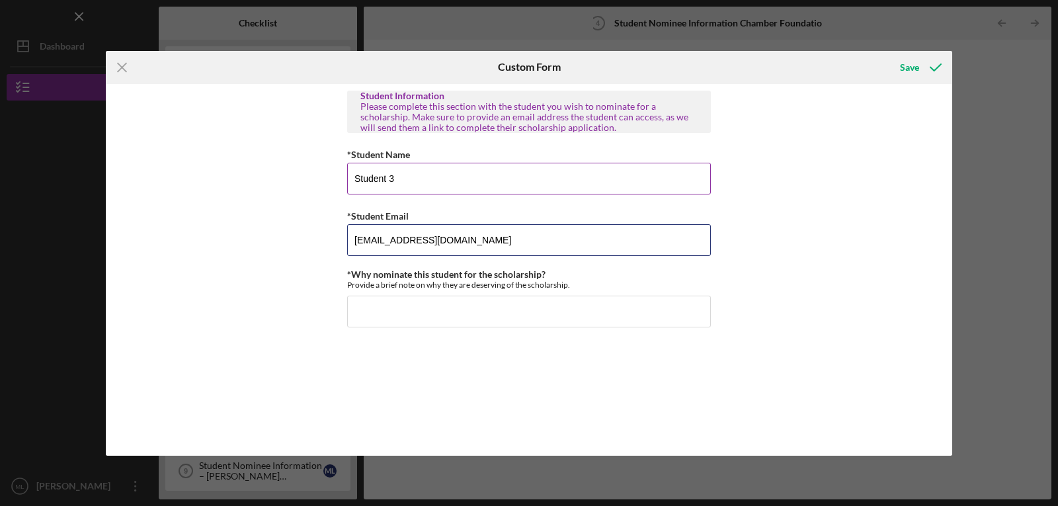
type input "student3@gmail.com"
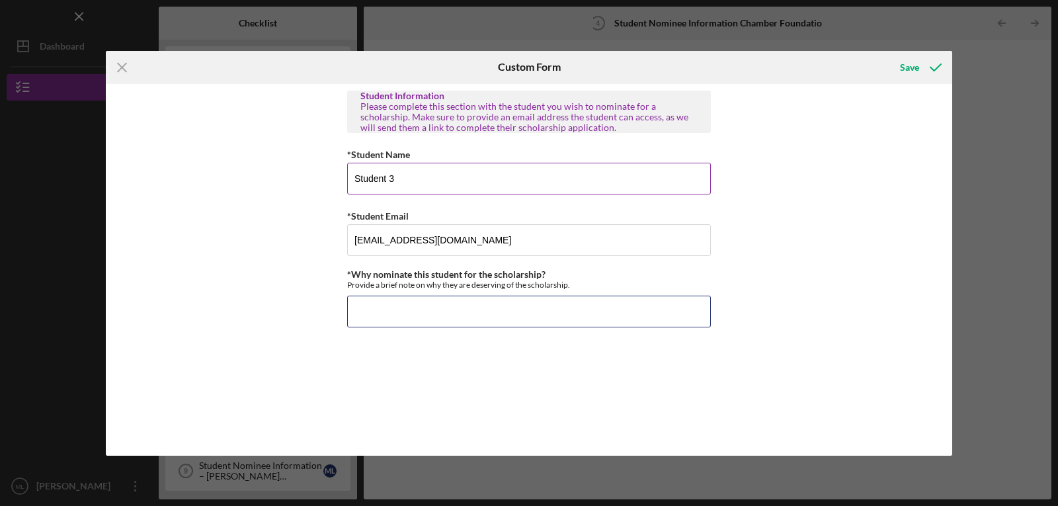
paste input "The student nominee is a dedicated senior with strong academic performance and …"
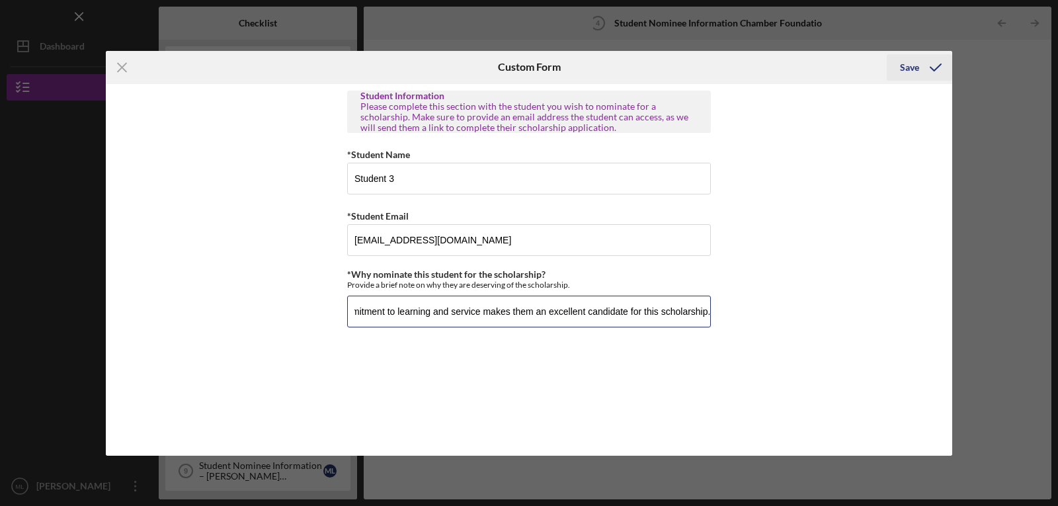
type input "The student nominee is a dedicated senior with strong academic performance and …"
click at [927, 63] on icon "submit" at bounding box center [935, 67] width 33 height 33
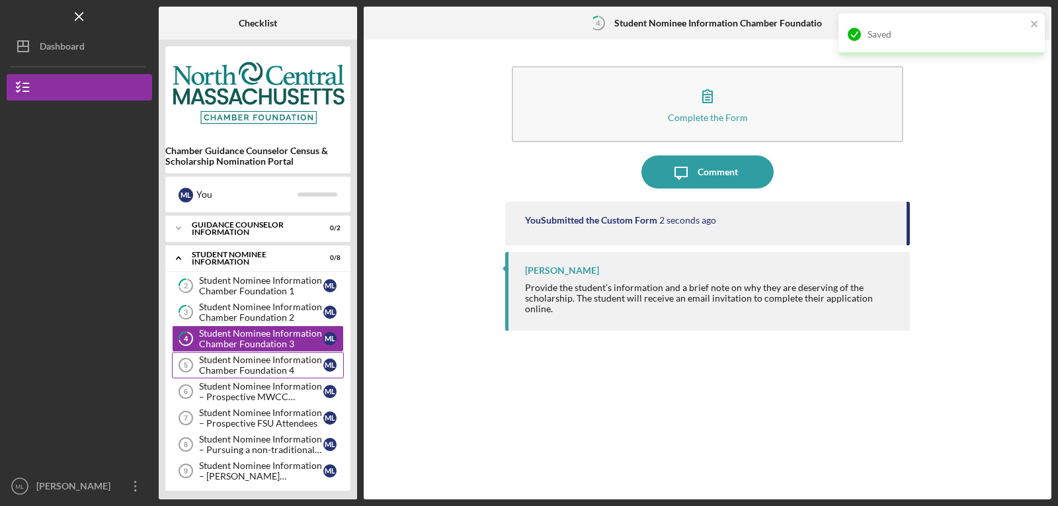
click at [254, 364] on div "Student Nominee Information Chamber Foundation 4" at bounding box center [261, 365] width 124 height 21
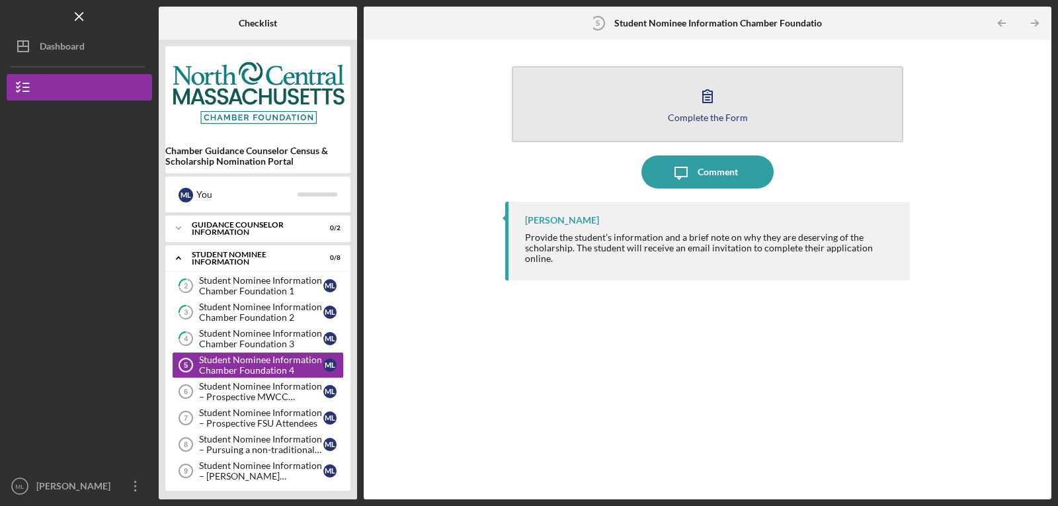
click at [753, 100] on button "Complete the Form Form" at bounding box center [708, 104] width 392 height 76
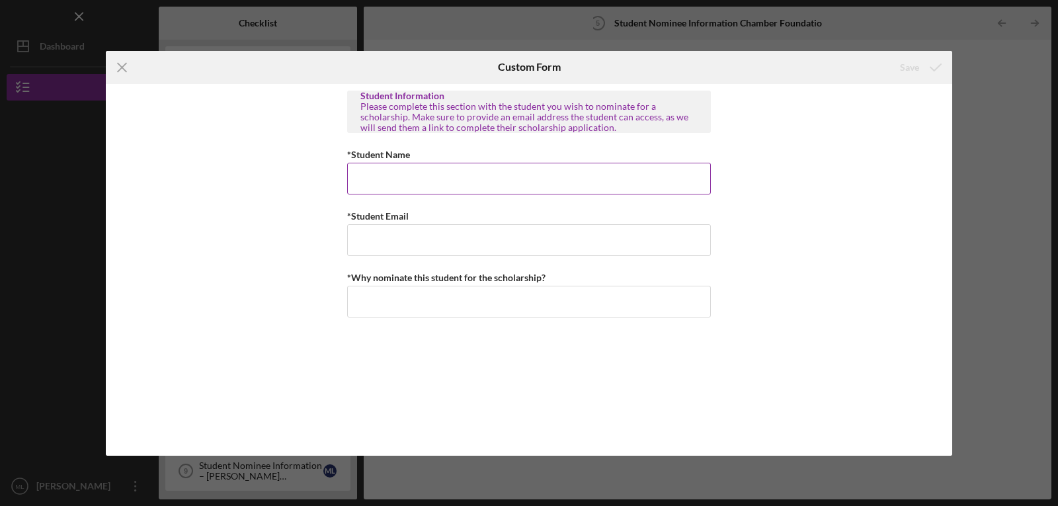
click at [536, 179] on input "*Student Name" at bounding box center [529, 179] width 364 height 32
type input "Student 4"
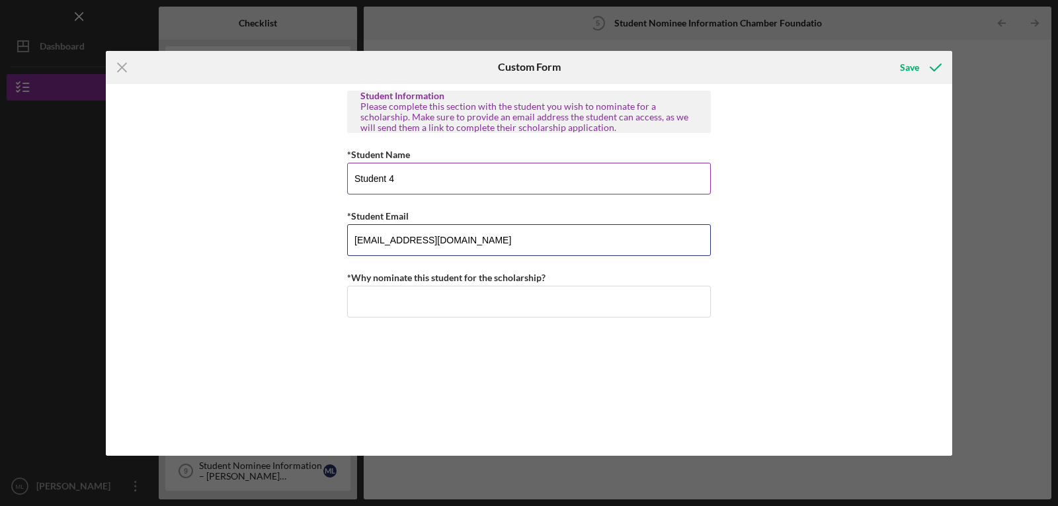
type input "Student4@gmail.com"
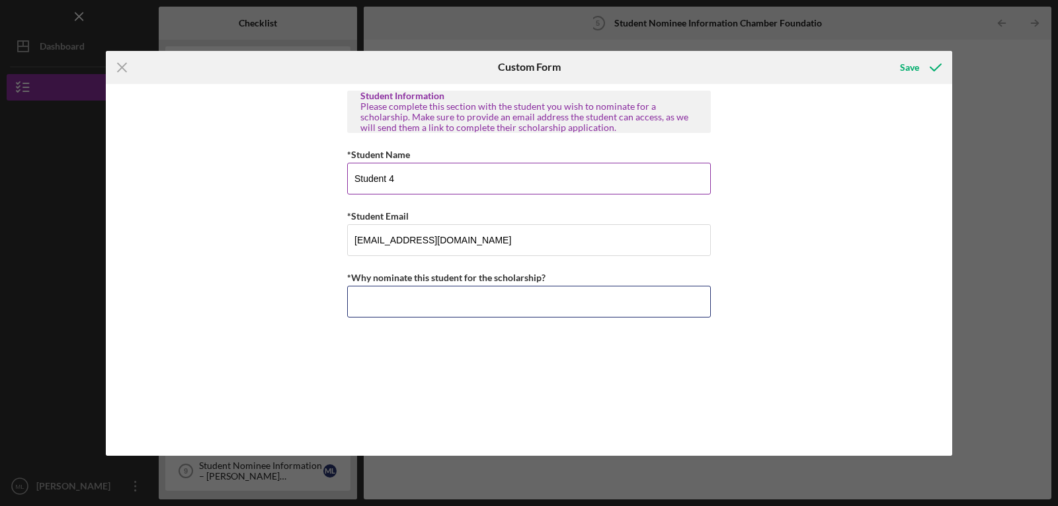
paste input "The student nominee is a dedicated senior with strong academic performance and …"
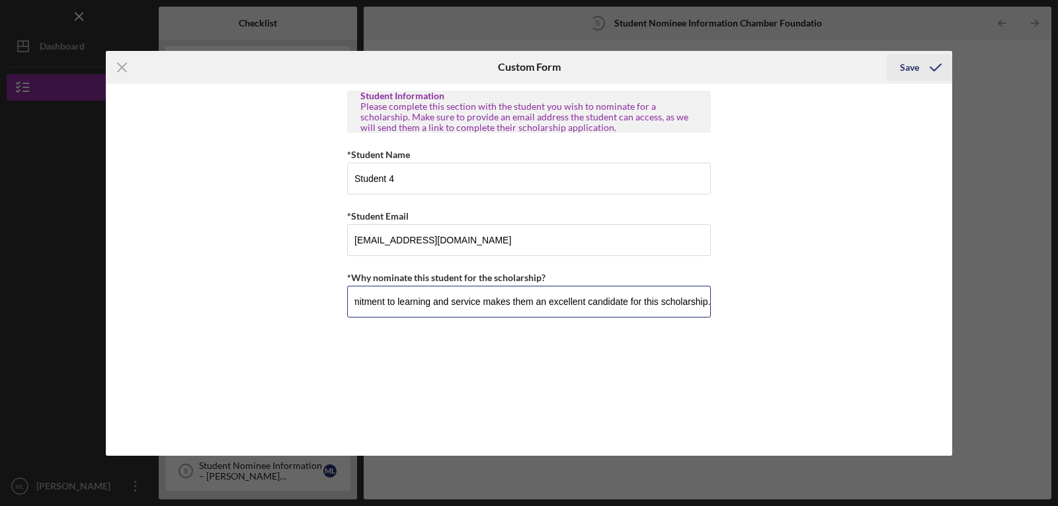
type input "The student nominee is a dedicated senior with strong academic performance and …"
click at [918, 66] on div "Save" at bounding box center [909, 67] width 19 height 26
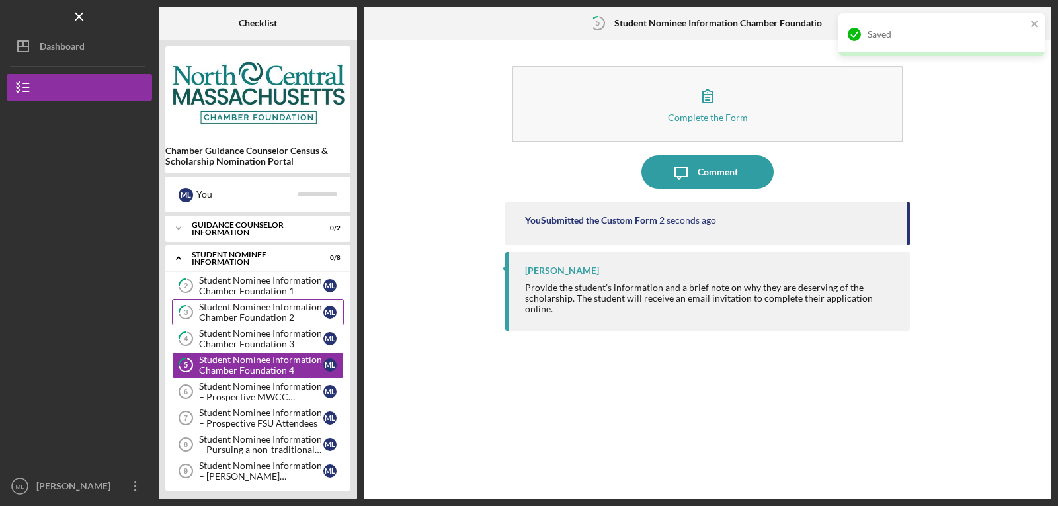
scroll to position [34, 0]
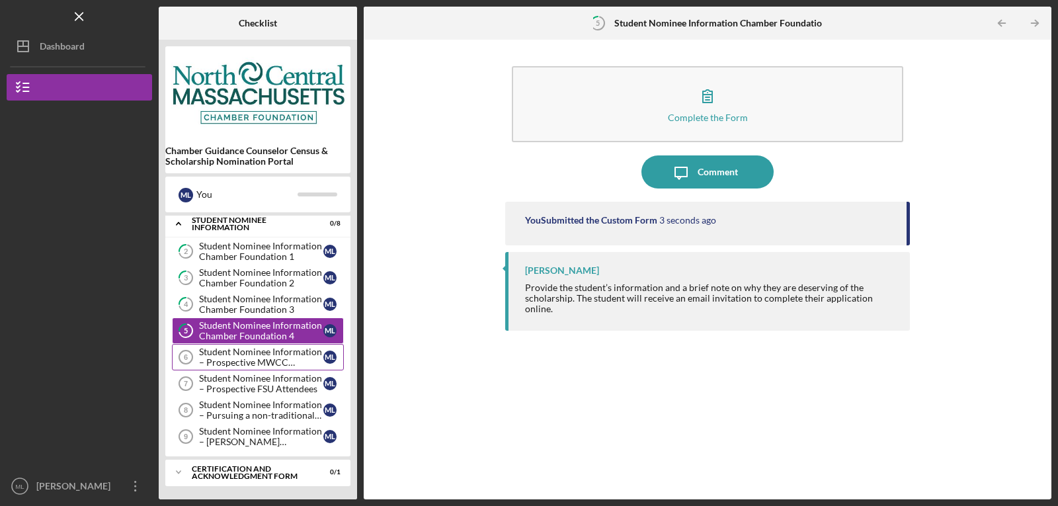
click at [284, 355] on div "Student Nominee Information – Prospective MWCC Attendees" at bounding box center [261, 357] width 124 height 21
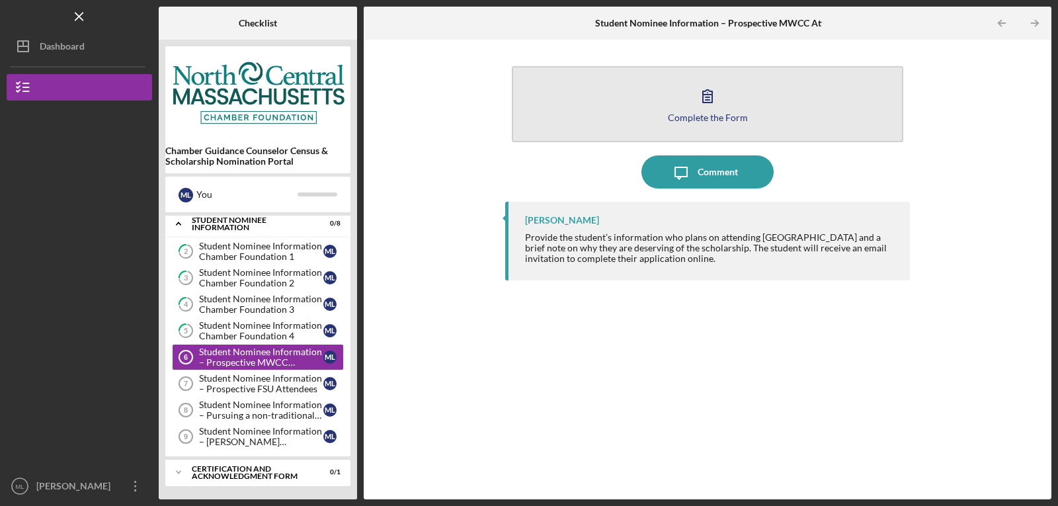
click at [732, 118] on div "Complete the Form" at bounding box center [708, 117] width 80 height 10
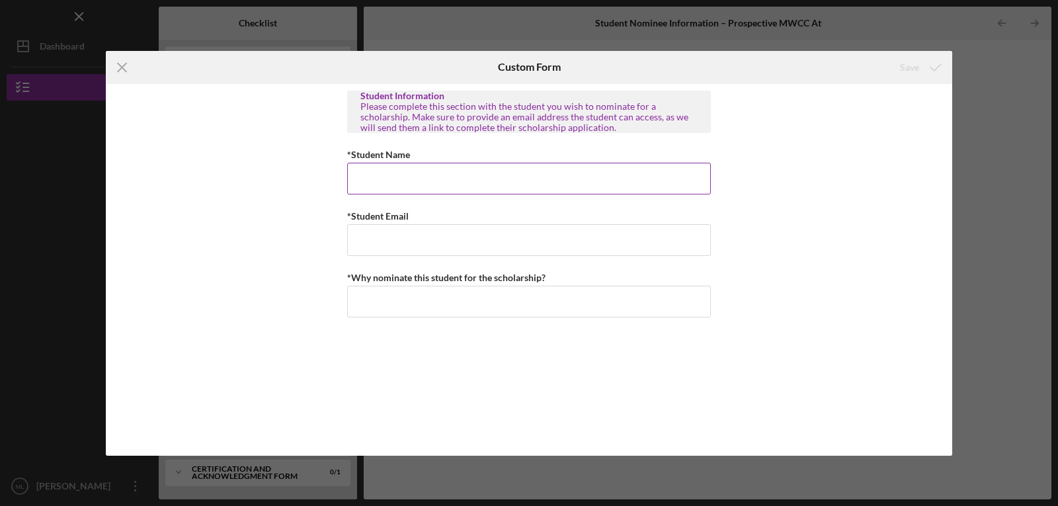
click at [547, 182] on input "*Student Name" at bounding box center [529, 179] width 364 height 32
type input "student 5"
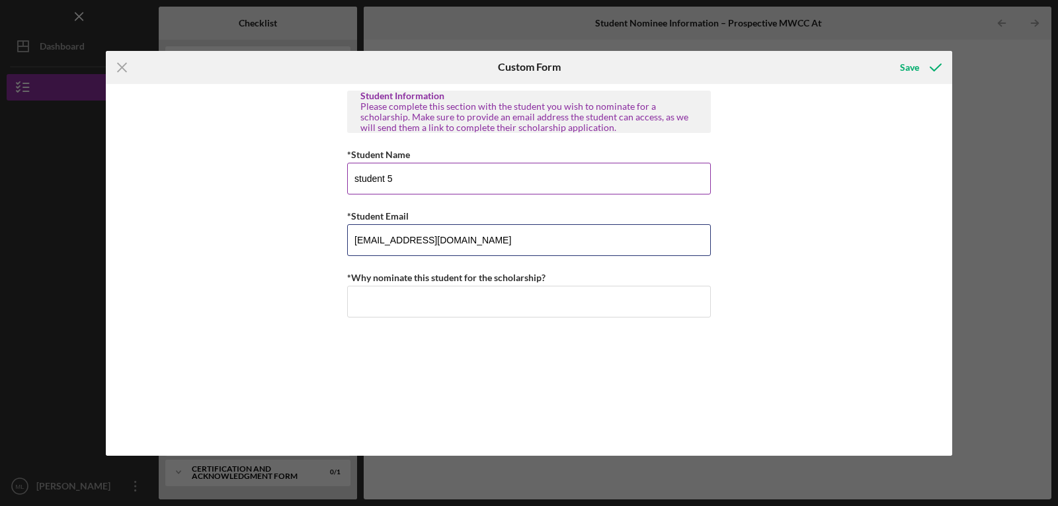
type input "student5@gmail.com"
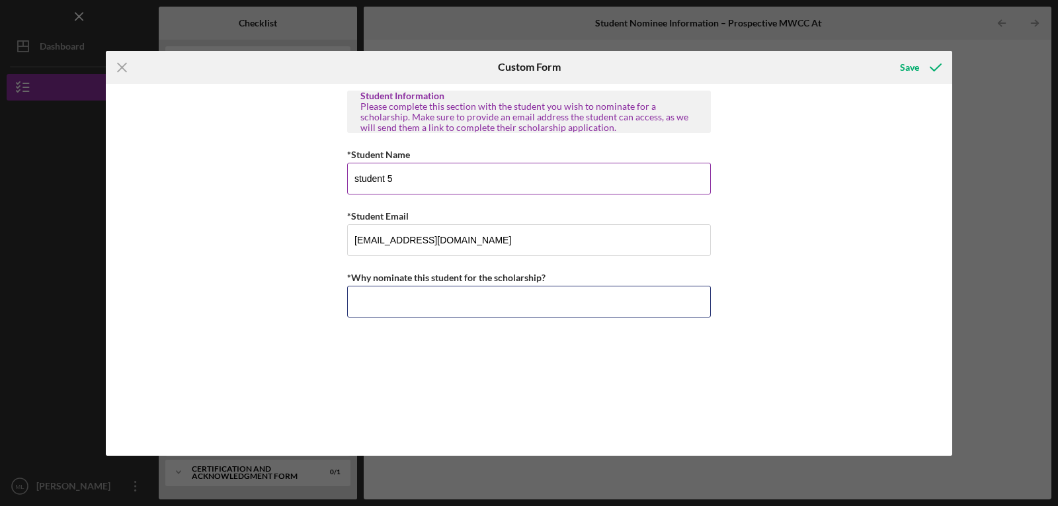
paste input "The student nominee is a dedicated senior with strong academic performance and …"
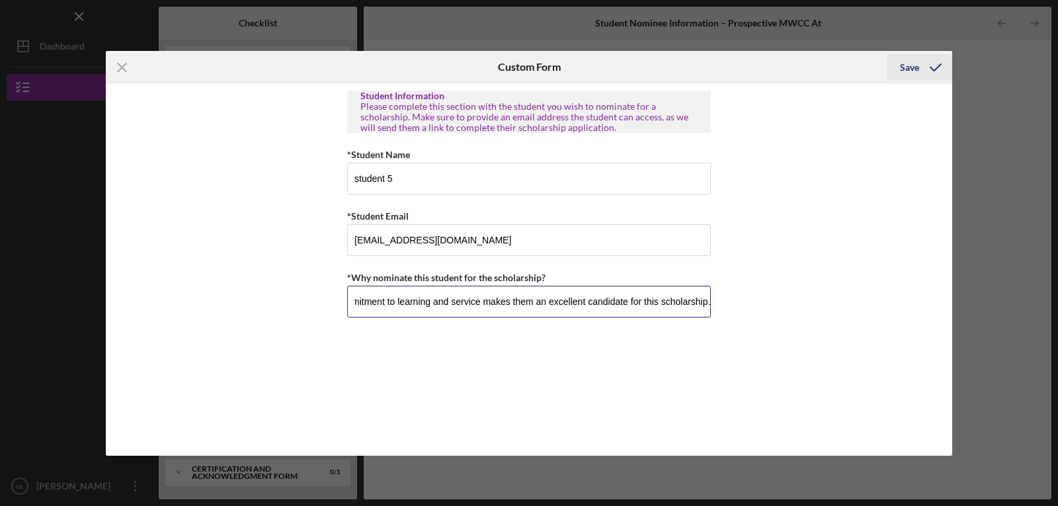
type input "The student nominee is a dedicated senior with strong academic performance and …"
click at [927, 71] on icon "submit" at bounding box center [935, 67] width 33 height 33
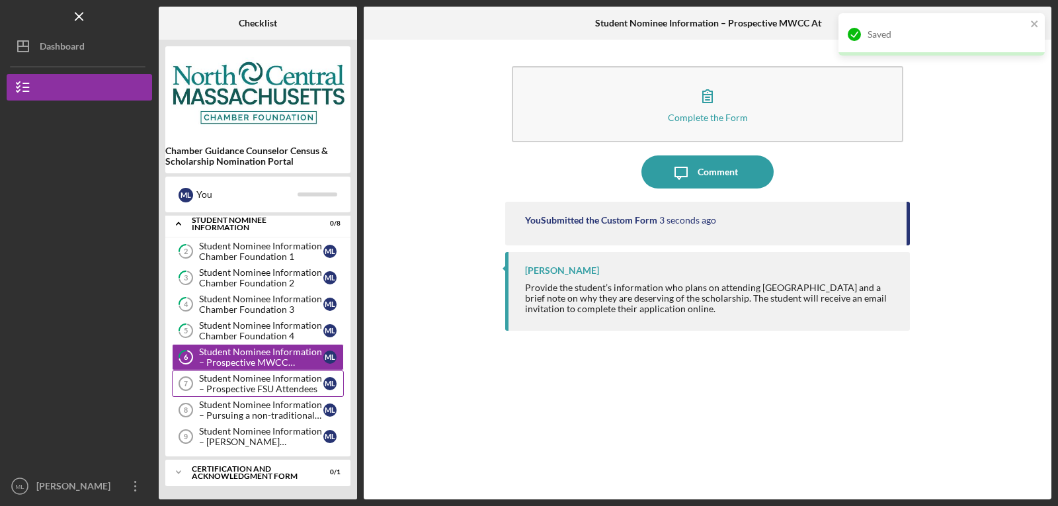
click at [232, 382] on div "Student Nominee Information – Prospective FSU Attendees" at bounding box center [261, 383] width 124 height 21
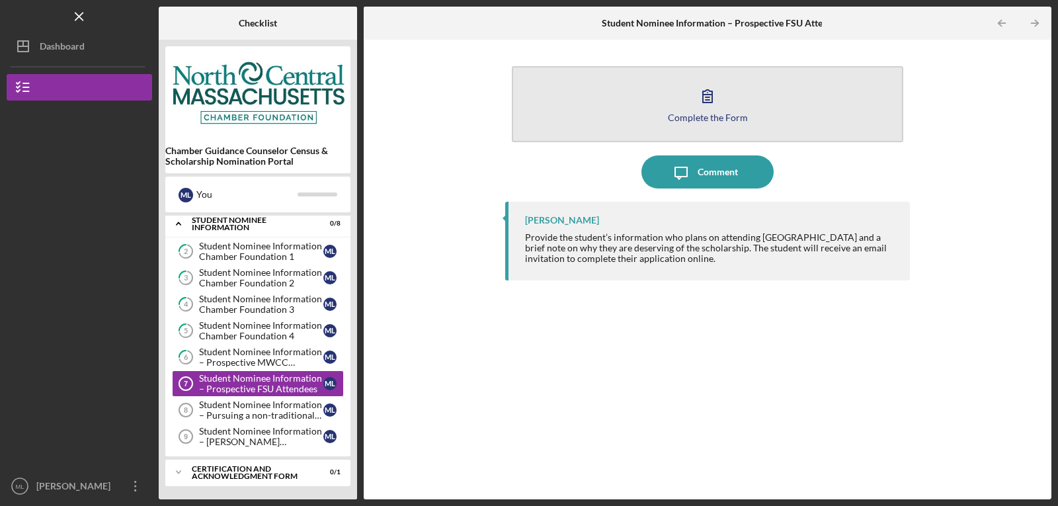
click at [784, 91] on button "Complete the Form Form" at bounding box center [708, 104] width 392 height 76
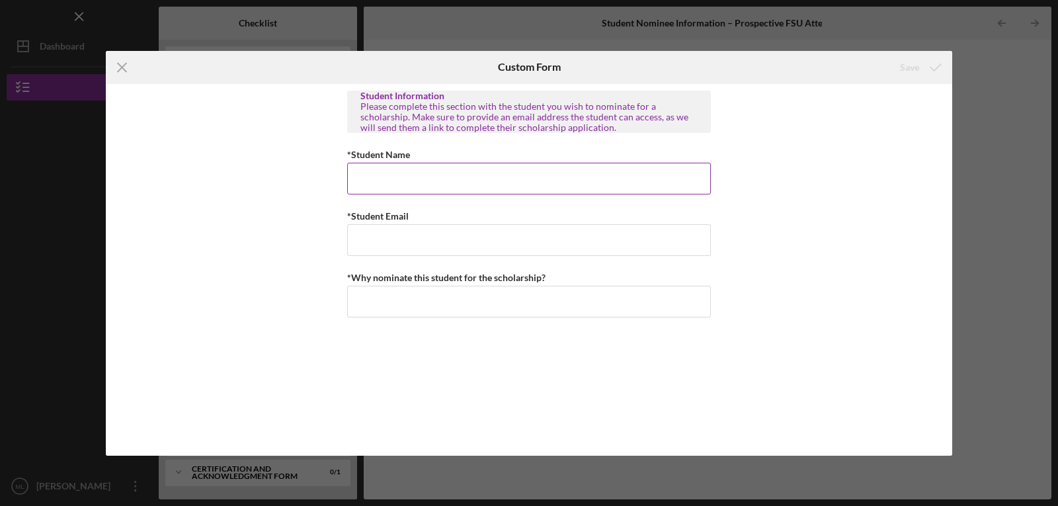
click at [495, 173] on input "*Student Name" at bounding box center [529, 179] width 364 height 32
type input "student 6"
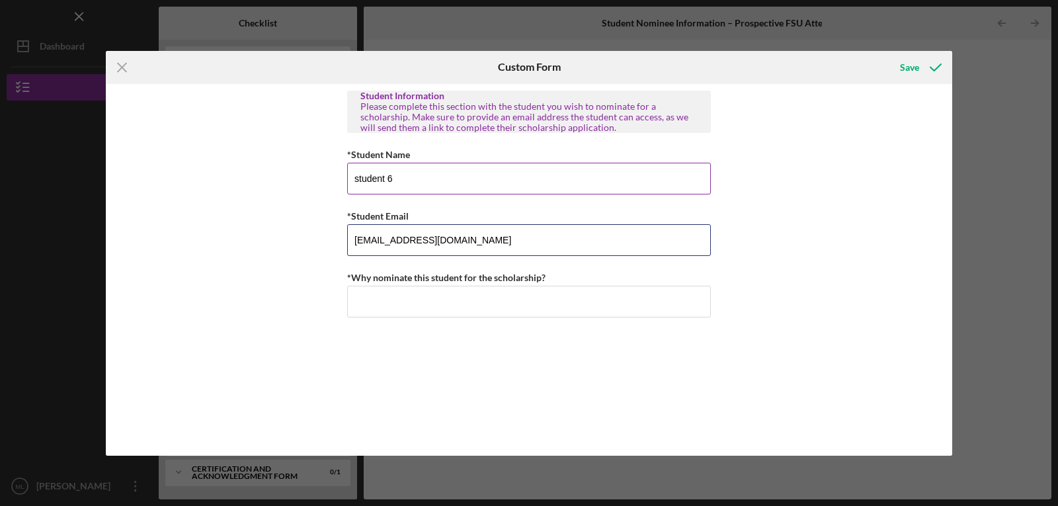
type input "student6@gmail.com"
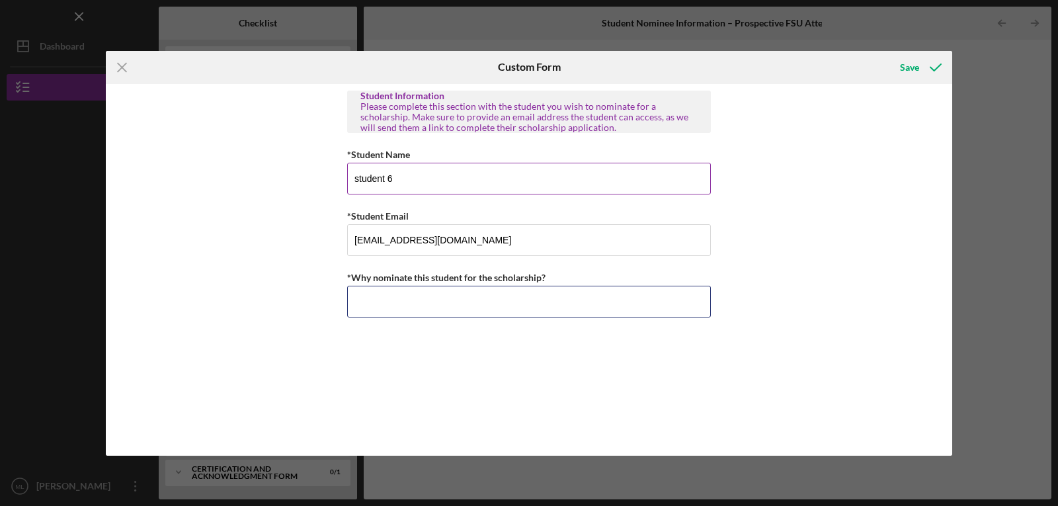
paste input "The student nominee is a dedicated senior with strong academic performance and …"
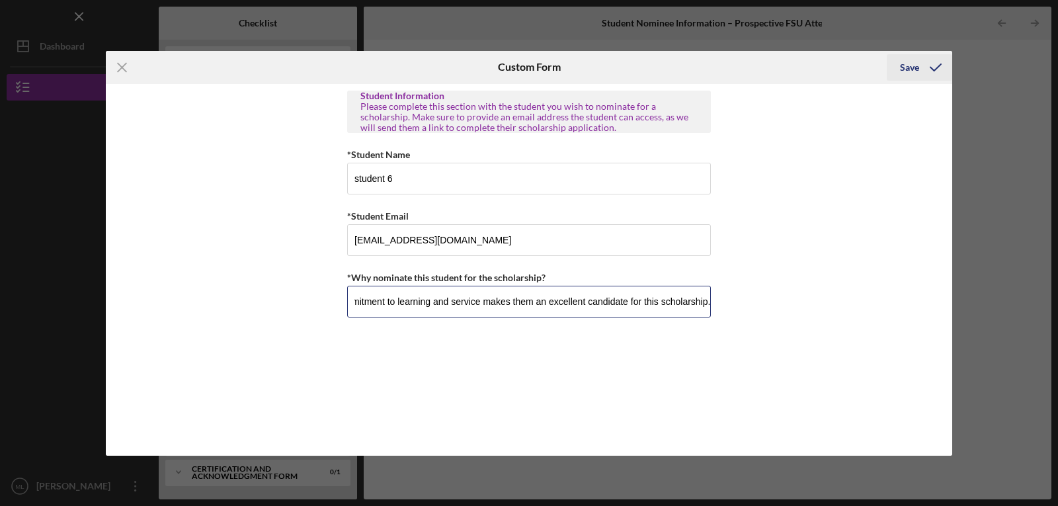
type input "The student nominee is a dedicated senior with strong academic performance and …"
click at [927, 66] on icon "submit" at bounding box center [935, 67] width 33 height 33
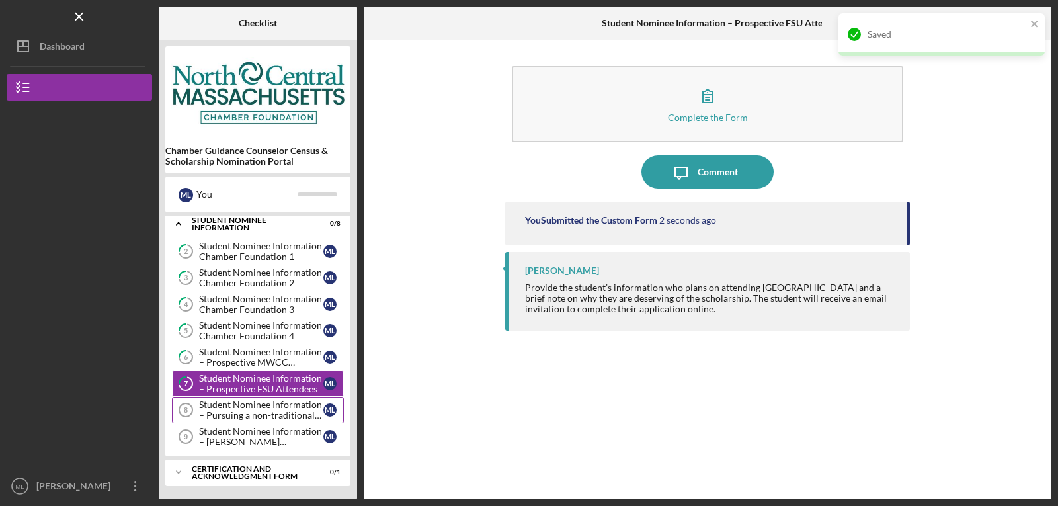
click at [242, 407] on div "Student Nominee Information – Pursuing a non-traditional career" at bounding box center [261, 410] width 124 height 21
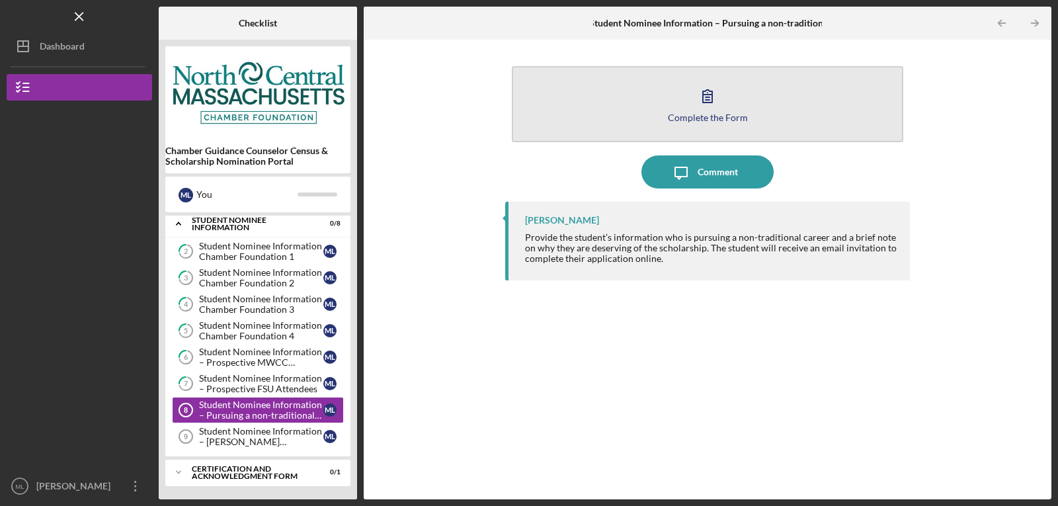
click at [708, 91] on icon "button" at bounding box center [707, 96] width 9 height 13
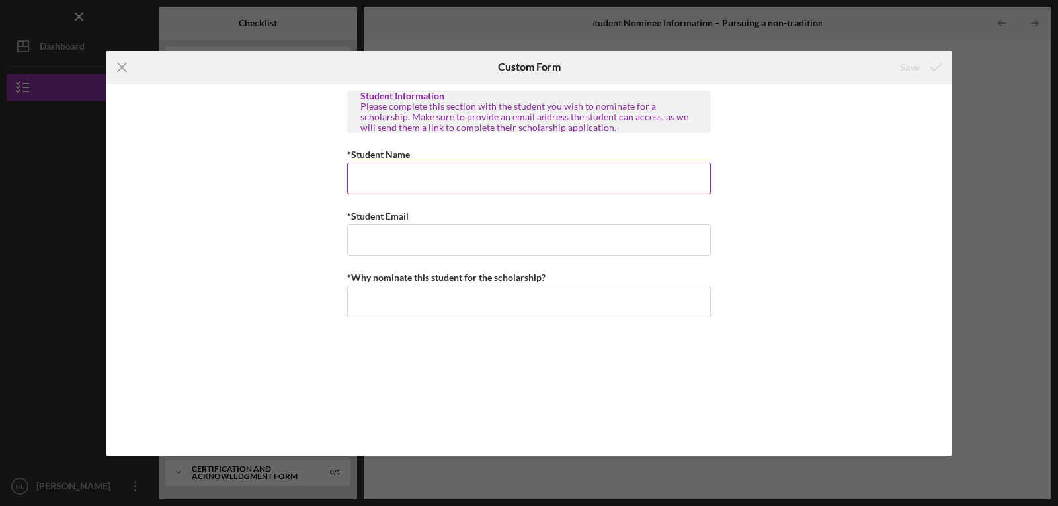
click at [510, 182] on input "*Student Name" at bounding box center [529, 179] width 364 height 32
click at [471, 185] on input "Student7" at bounding box center [529, 179] width 364 height 32
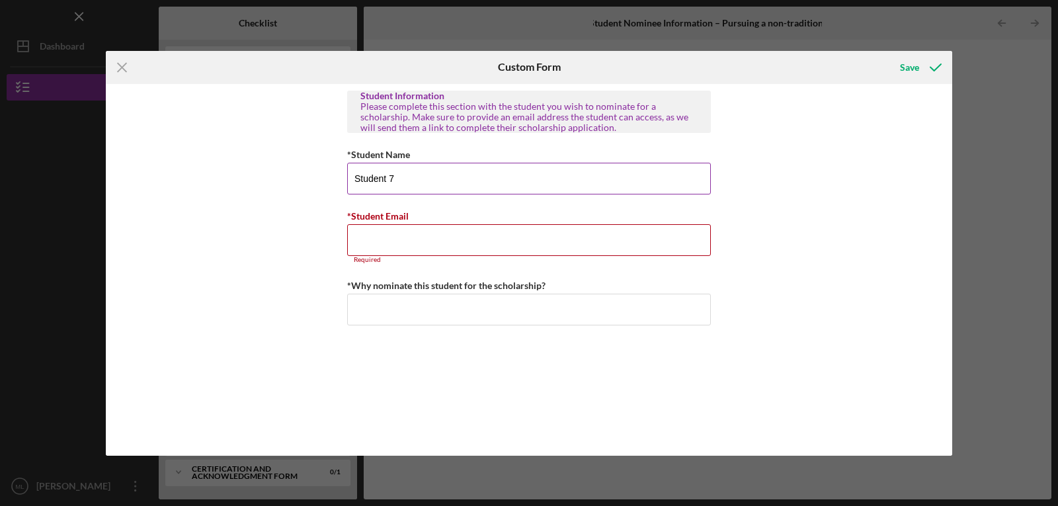
type input "Student 7"
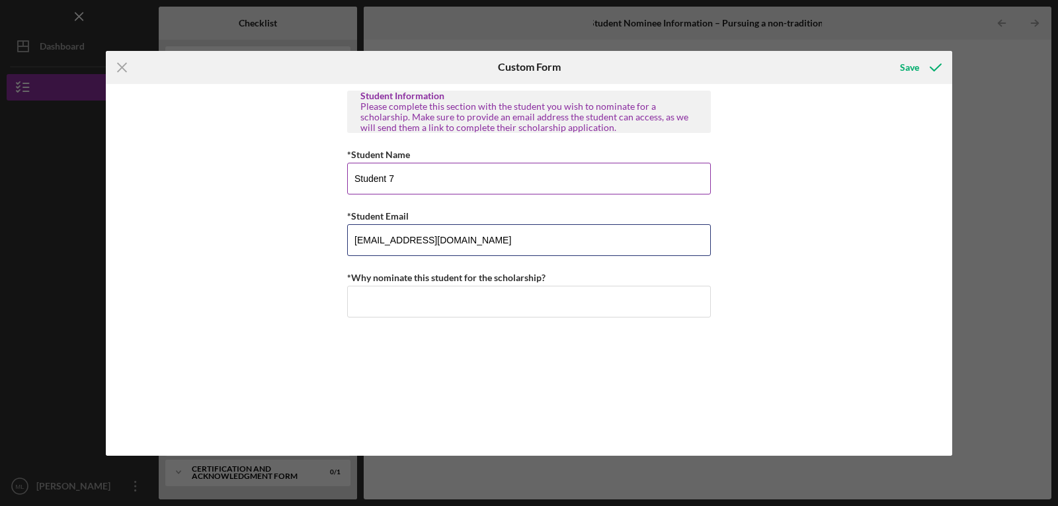
type input "Student7@gmail.com"
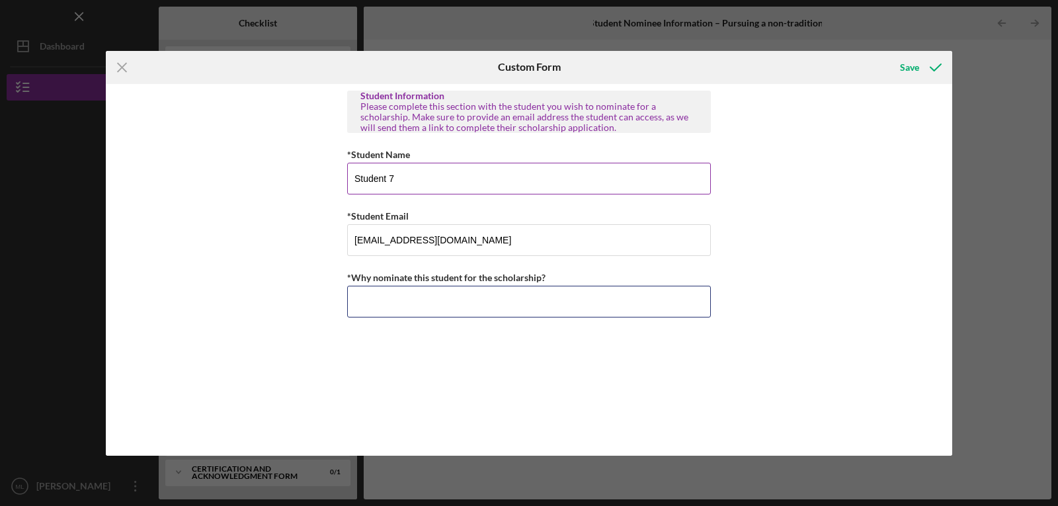
paste input "The student nominee is a dedicated senior with strong academic performance and …"
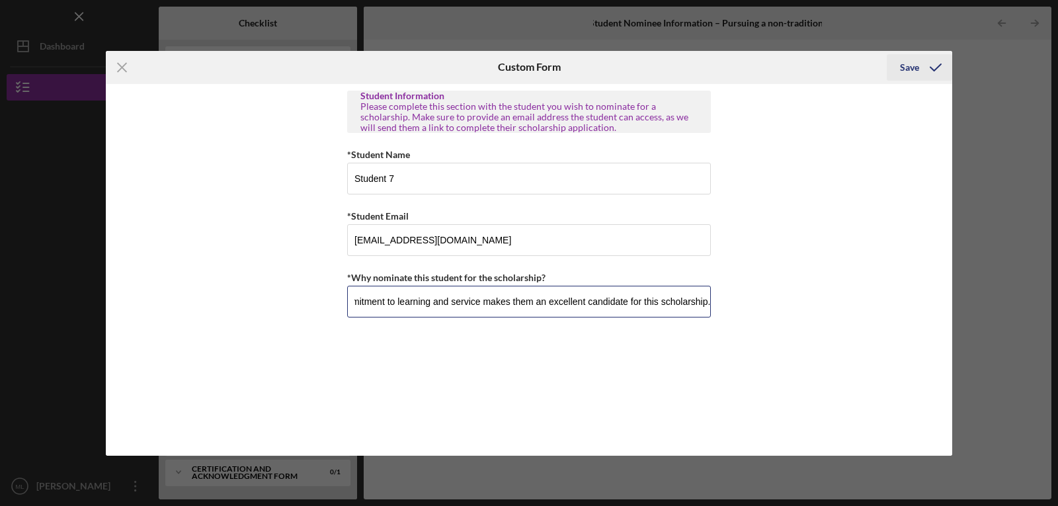
type input "The student nominee is a dedicated senior with strong academic performance and …"
click at [923, 71] on icon "submit" at bounding box center [935, 67] width 33 height 33
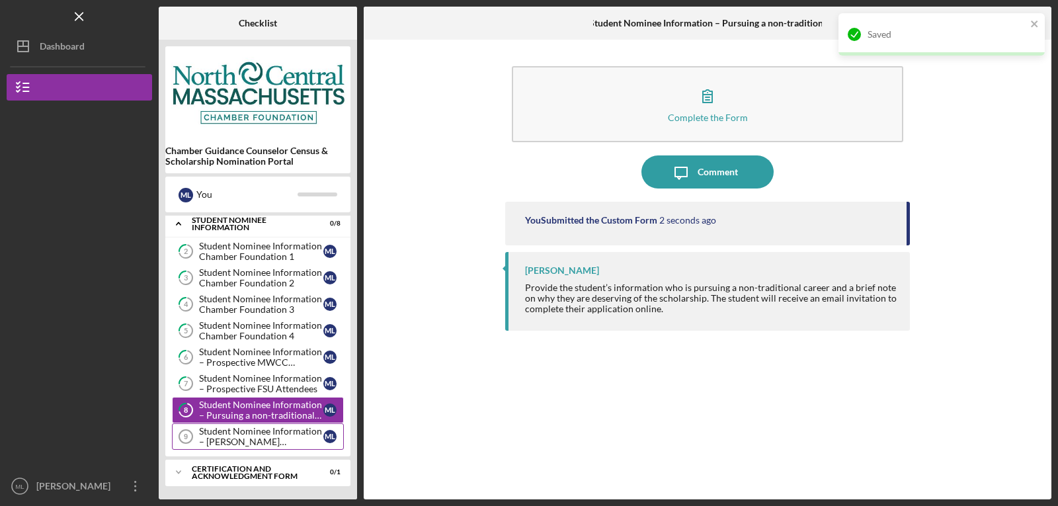
click at [255, 446] on div "Student Nominee Information – [PERSON_NAME] Scholarship" at bounding box center [261, 436] width 124 height 21
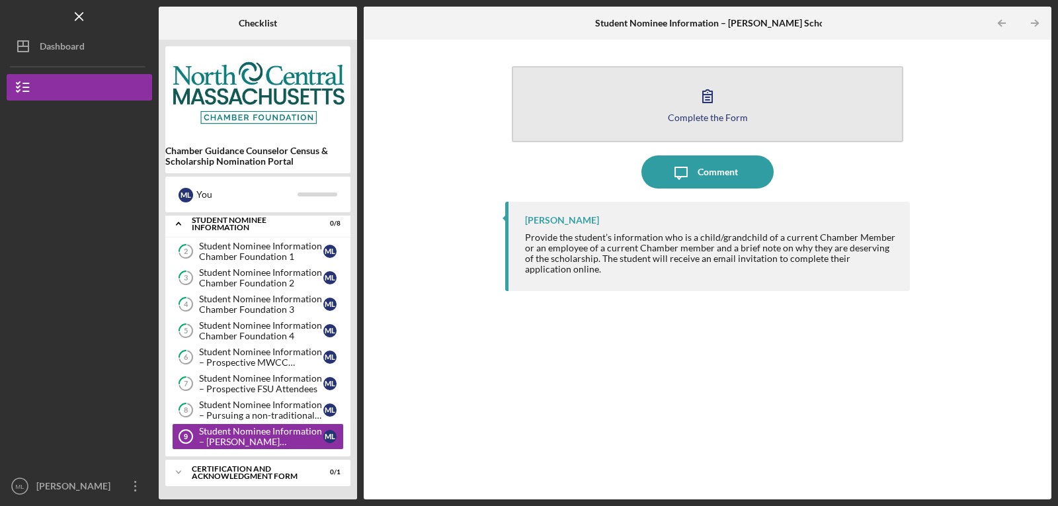
click at [653, 106] on button "Complete the Form Form" at bounding box center [708, 104] width 392 height 76
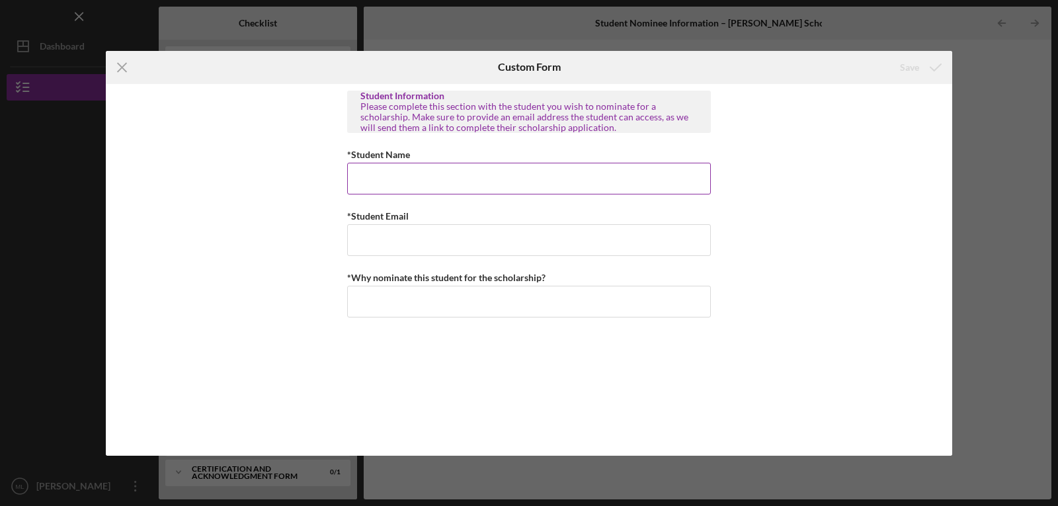
click at [476, 185] on input "*Student Name" at bounding box center [529, 179] width 364 height 32
type input "student 8"
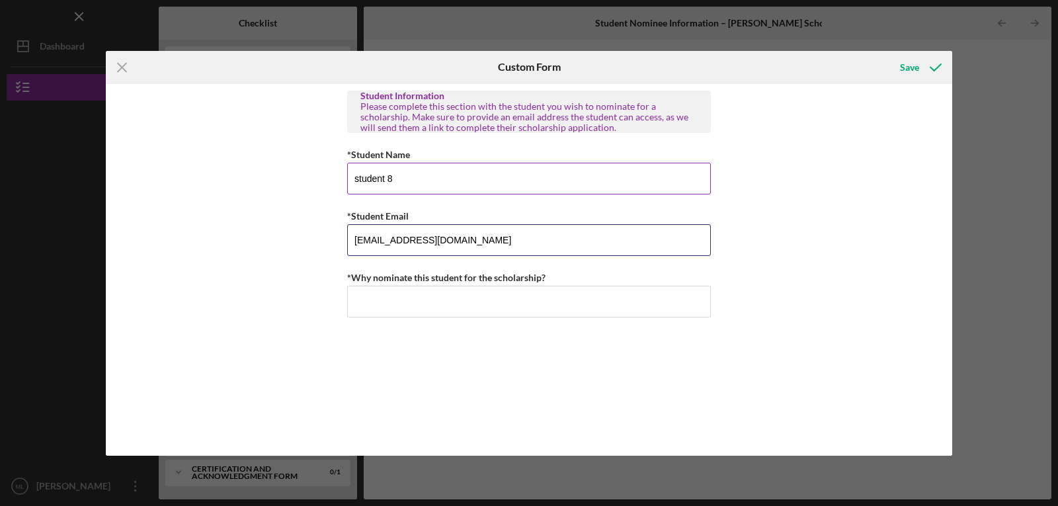
type input "Student8@gmail.com"
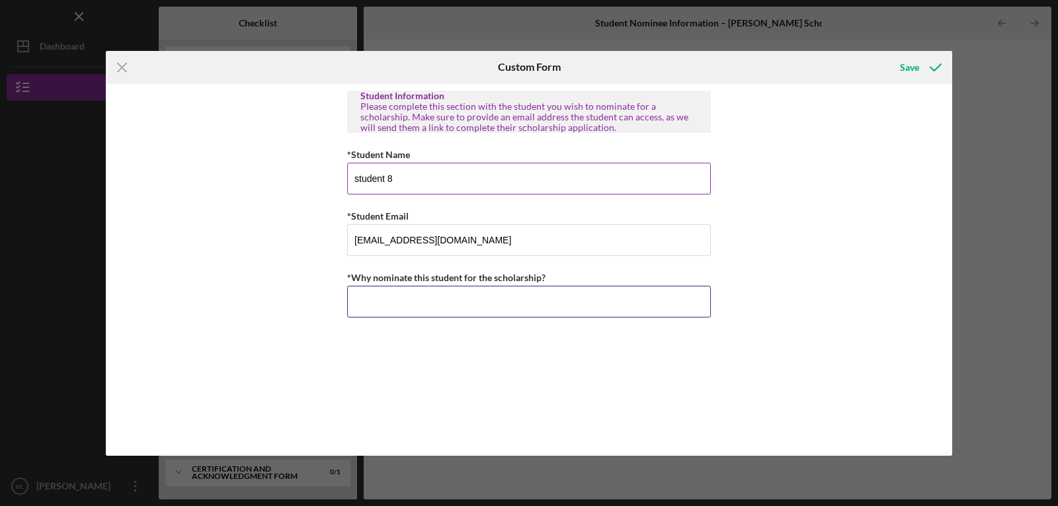
paste input "The student nominee is a dedicated senior with strong academic performance and …"
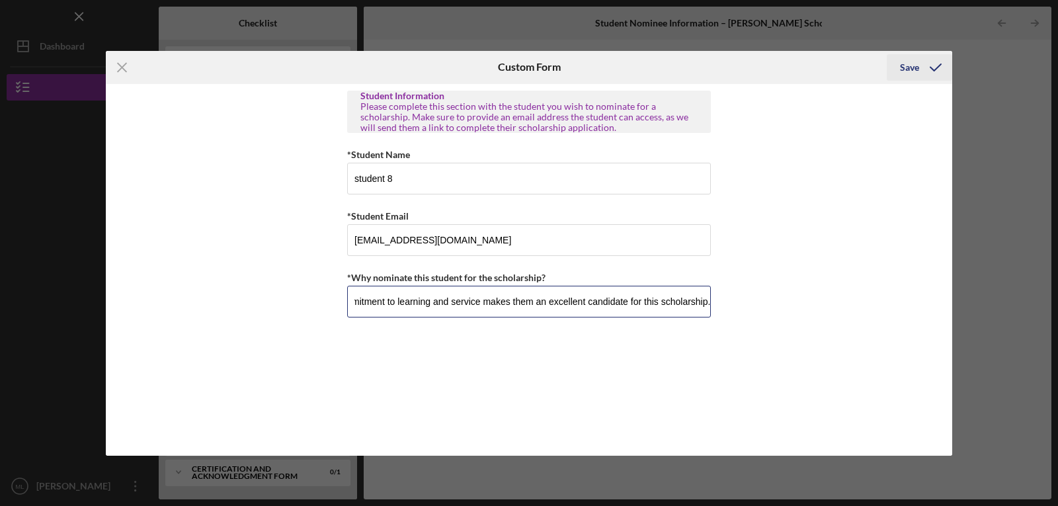
type input "The student nominee is a dedicated senior with strong academic performance and …"
click at [921, 64] on icon "submit" at bounding box center [935, 67] width 33 height 33
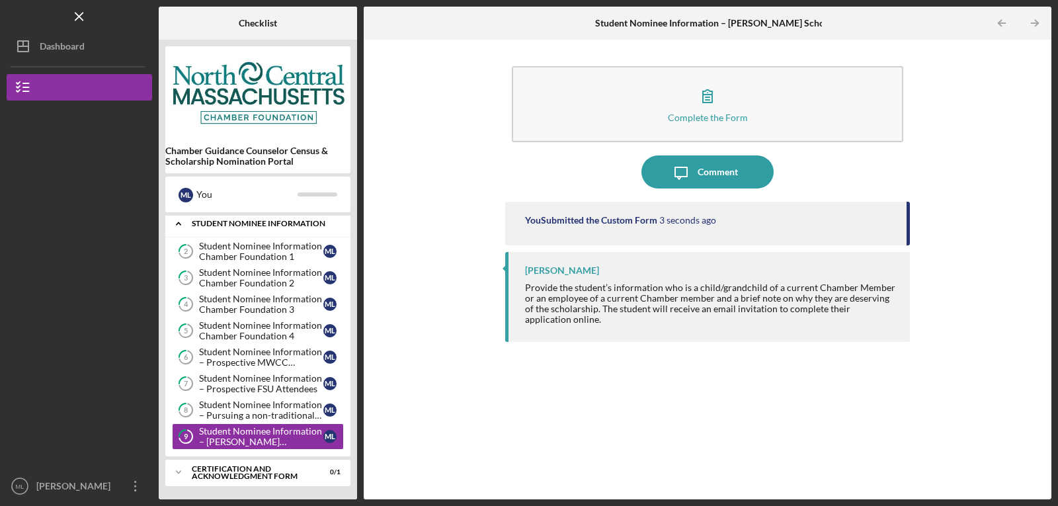
click at [196, 222] on div "Student Nominee Information" at bounding box center [263, 224] width 142 height 8
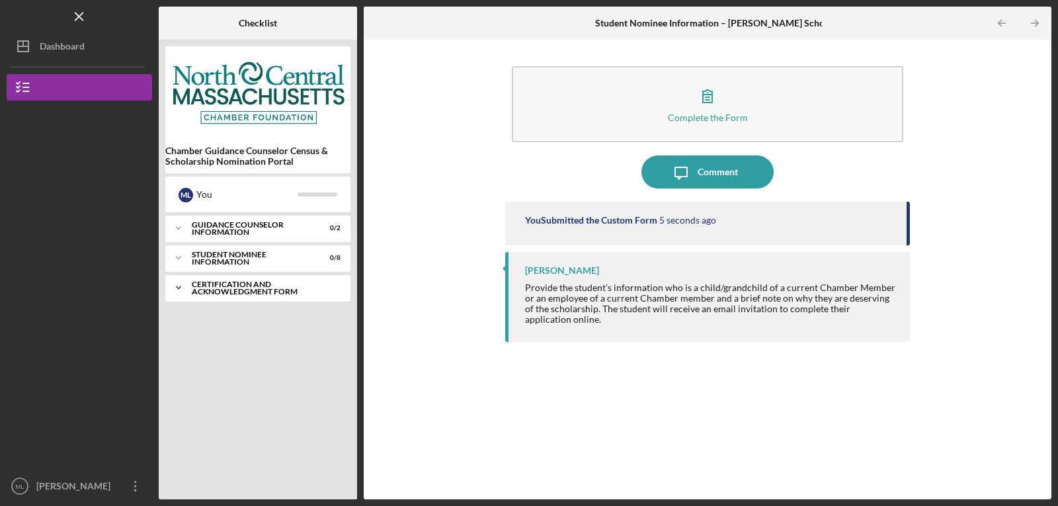
click at [221, 291] on div "Certification and Acknowledgment Form" at bounding box center [263, 287] width 142 height 15
click at [223, 314] on div "Signature Required" at bounding box center [261, 315] width 124 height 11
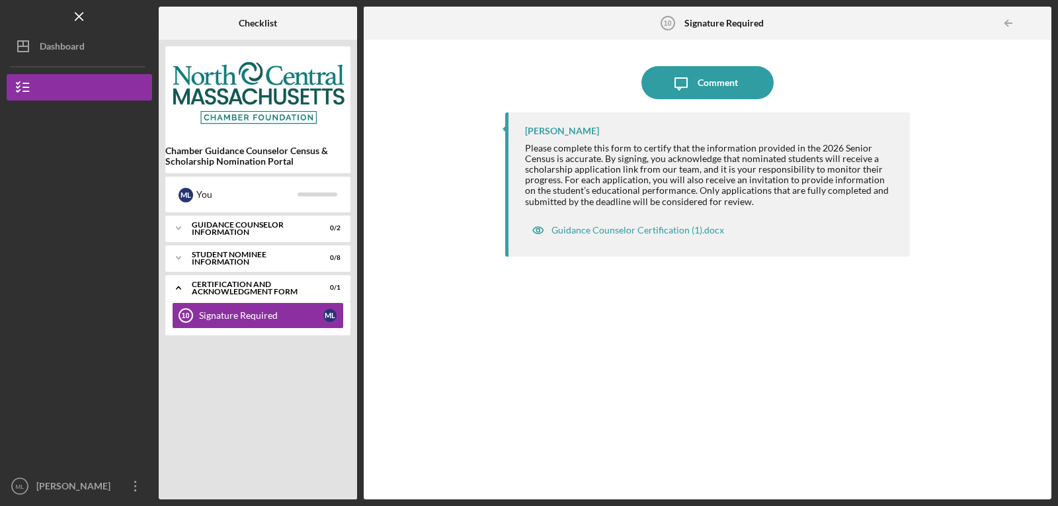
click at [581, 52] on div "Icon/Message Comment Bea Lee Please complete this form to certify that the info…" at bounding box center [707, 269] width 405 height 446
click at [630, 230] on div "Guidance Counselor Certification (1).docx" at bounding box center [638, 230] width 173 height 11
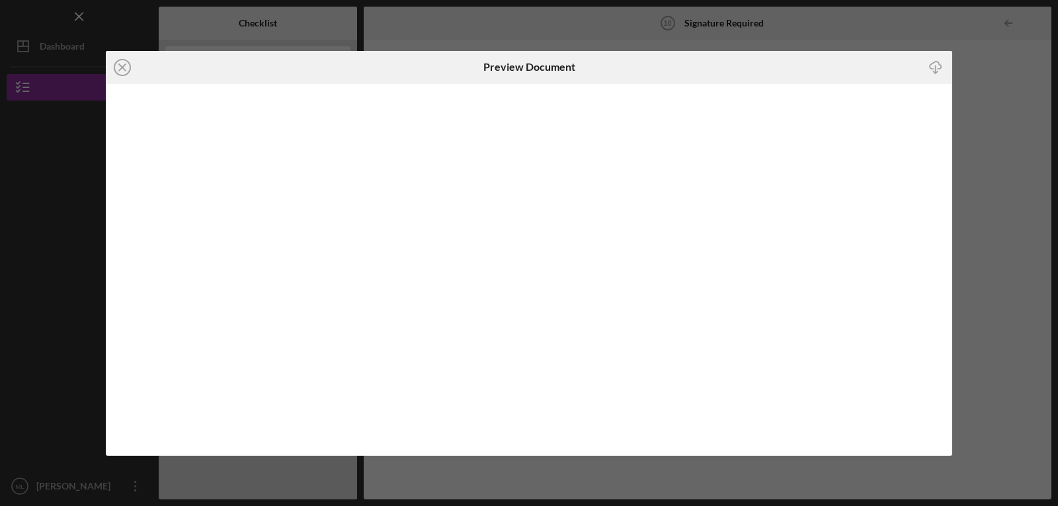
click at [235, 77] on div "Icon/Close" at bounding box center [247, 67] width 282 height 33
click at [123, 64] on icon "Icon/Close" at bounding box center [122, 67] width 33 height 33
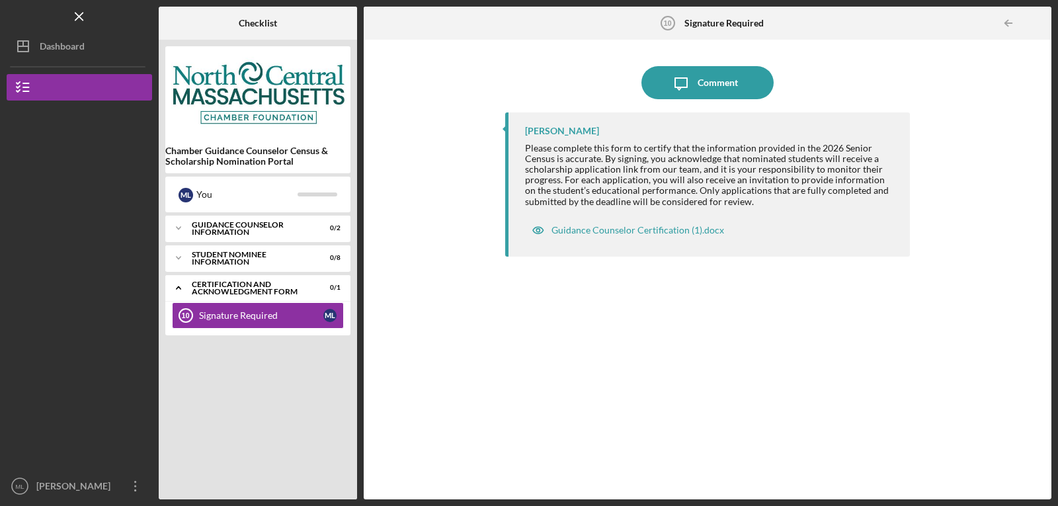
click at [762, 343] on div "Bea Lee Please complete this form to certify that the information provided in t…" at bounding box center [707, 295] width 405 height 367
click at [179, 286] on icon "Icon/Expander" at bounding box center [178, 287] width 26 height 26
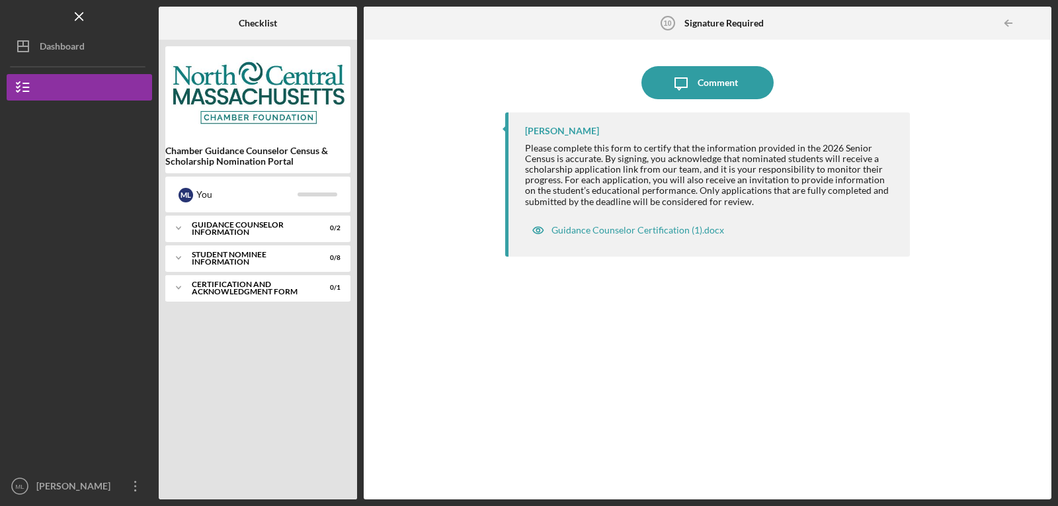
drag, startPoint x: 864, startPoint y: 341, endPoint x: 864, endPoint y: 304, distance: 37.7
click at [864, 341] on div "Bea Lee Please complete this form to certify that the information provided in t…" at bounding box center [707, 295] width 405 height 367
